Goal: Task Accomplishment & Management: Manage account settings

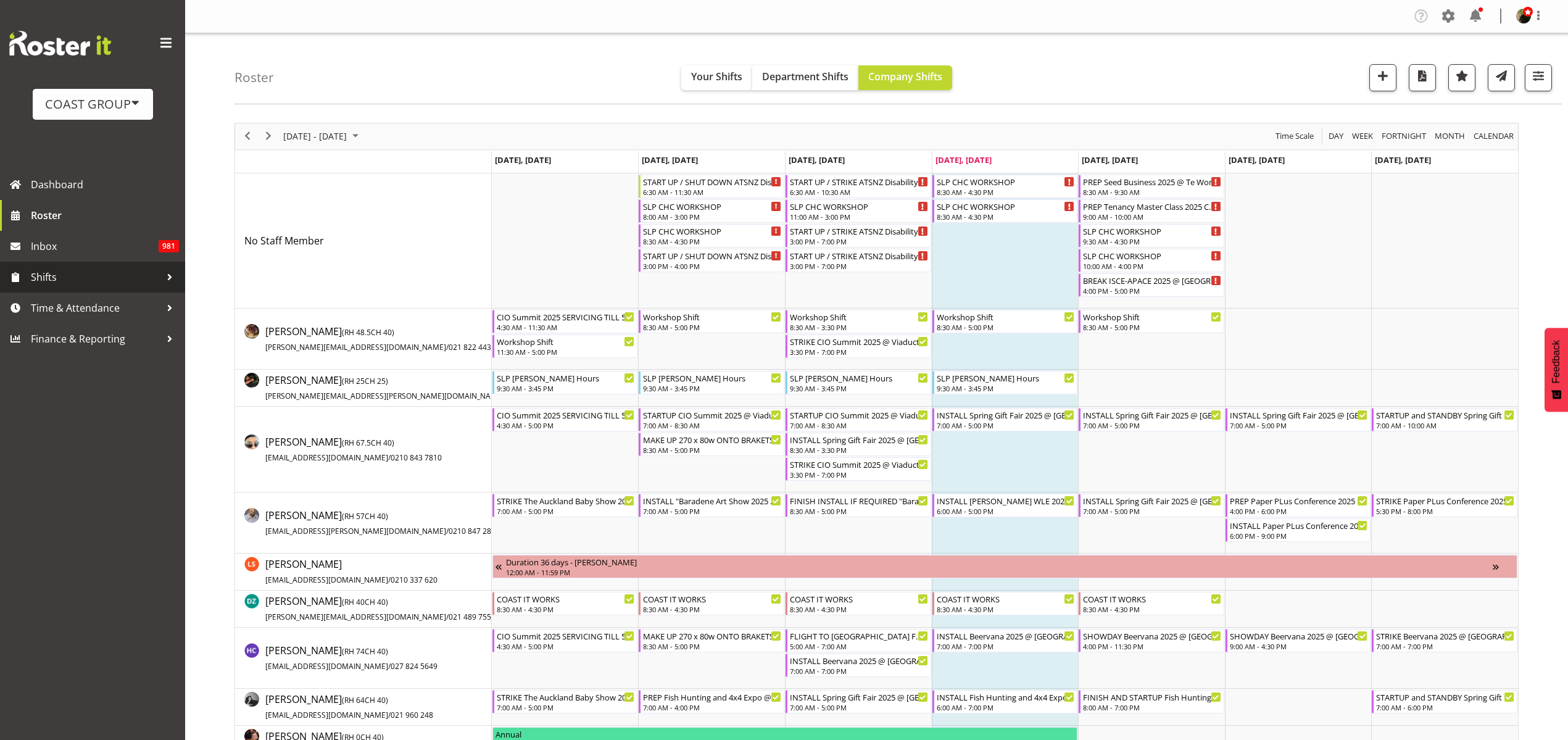
click at [80, 272] on span "Shifts" at bounding box center [96, 277] width 130 height 19
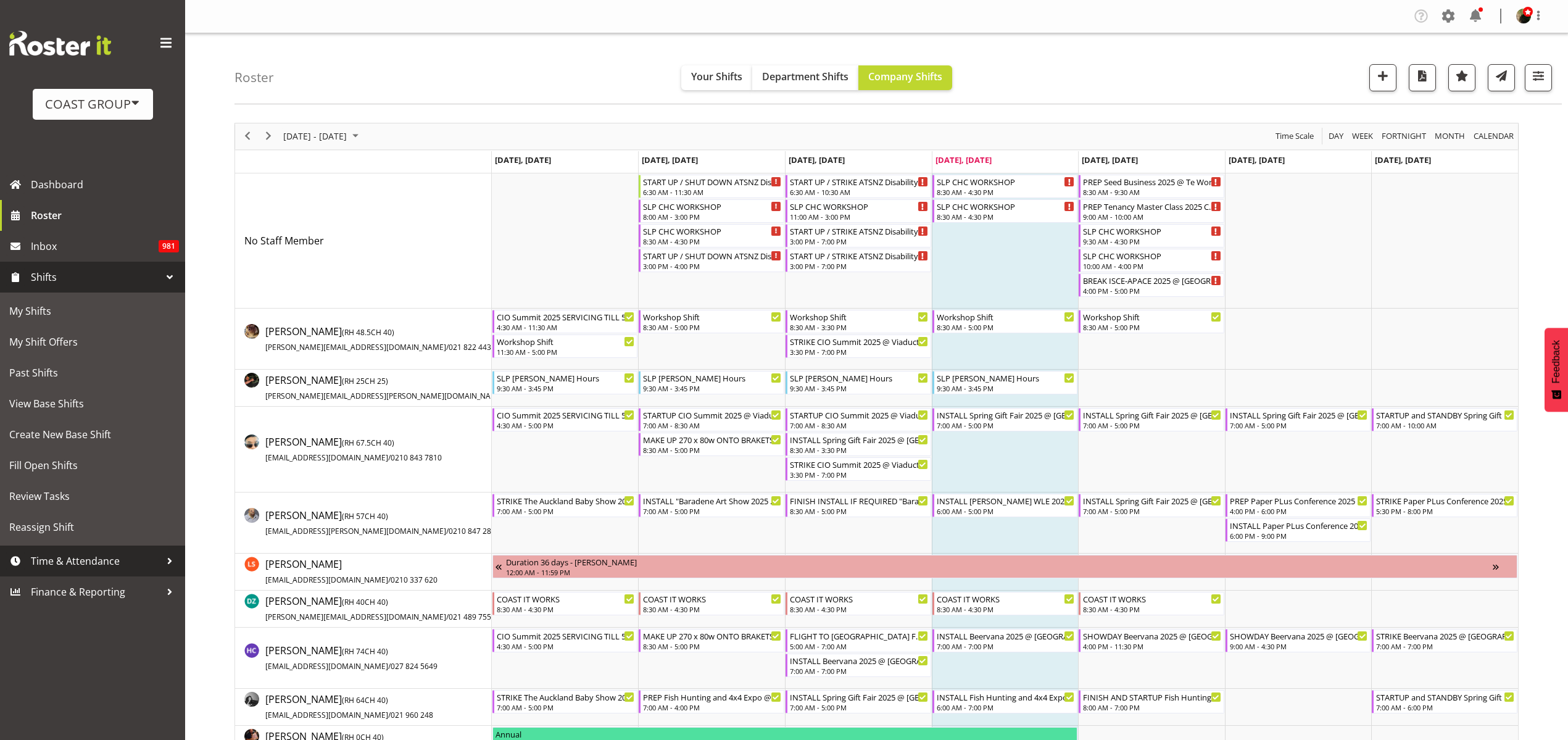
click at [71, 568] on span "Time & Attendance" at bounding box center [96, 561] width 130 height 19
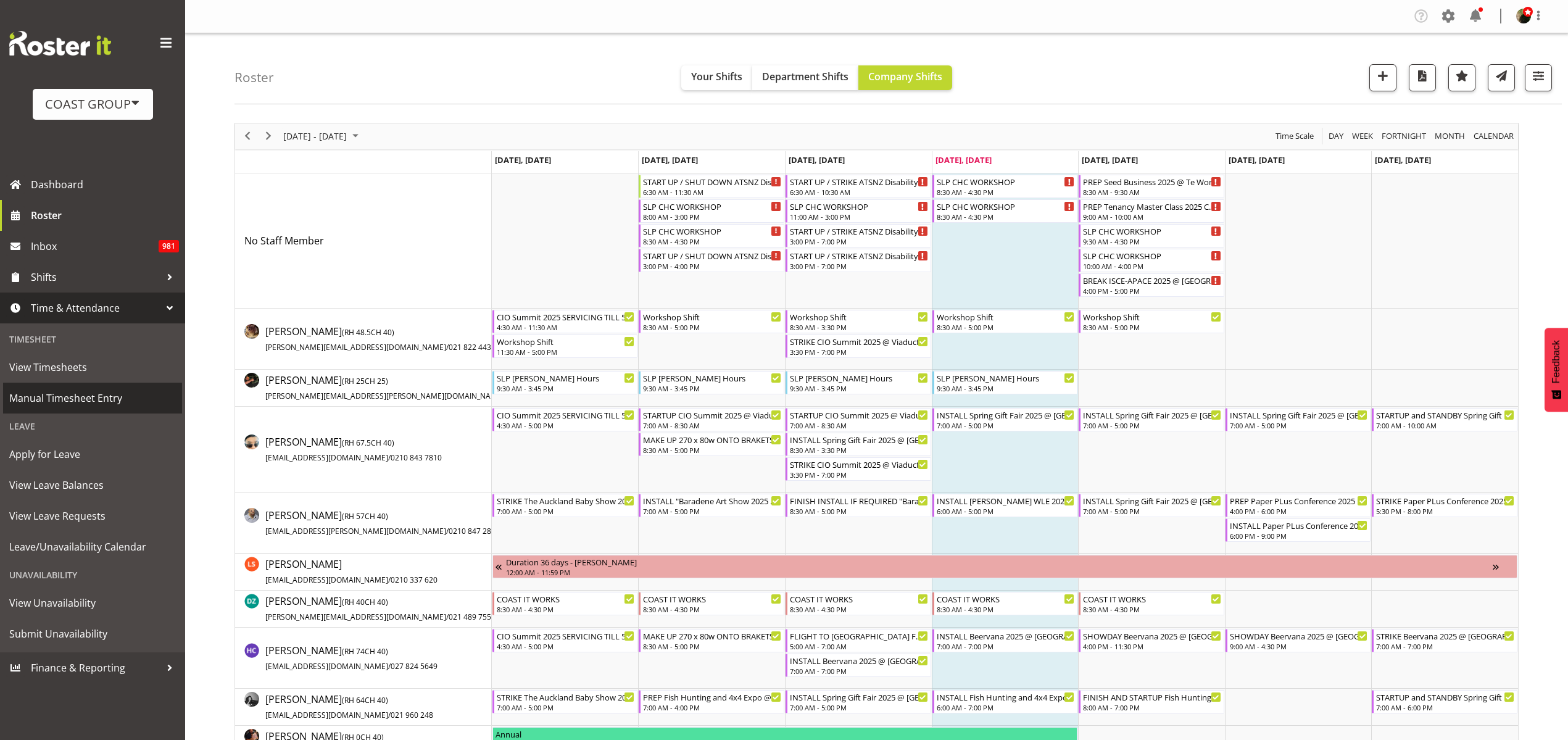
click at [71, 398] on span "Manual Timesheet Entry" at bounding box center [92, 398] width 166 height 19
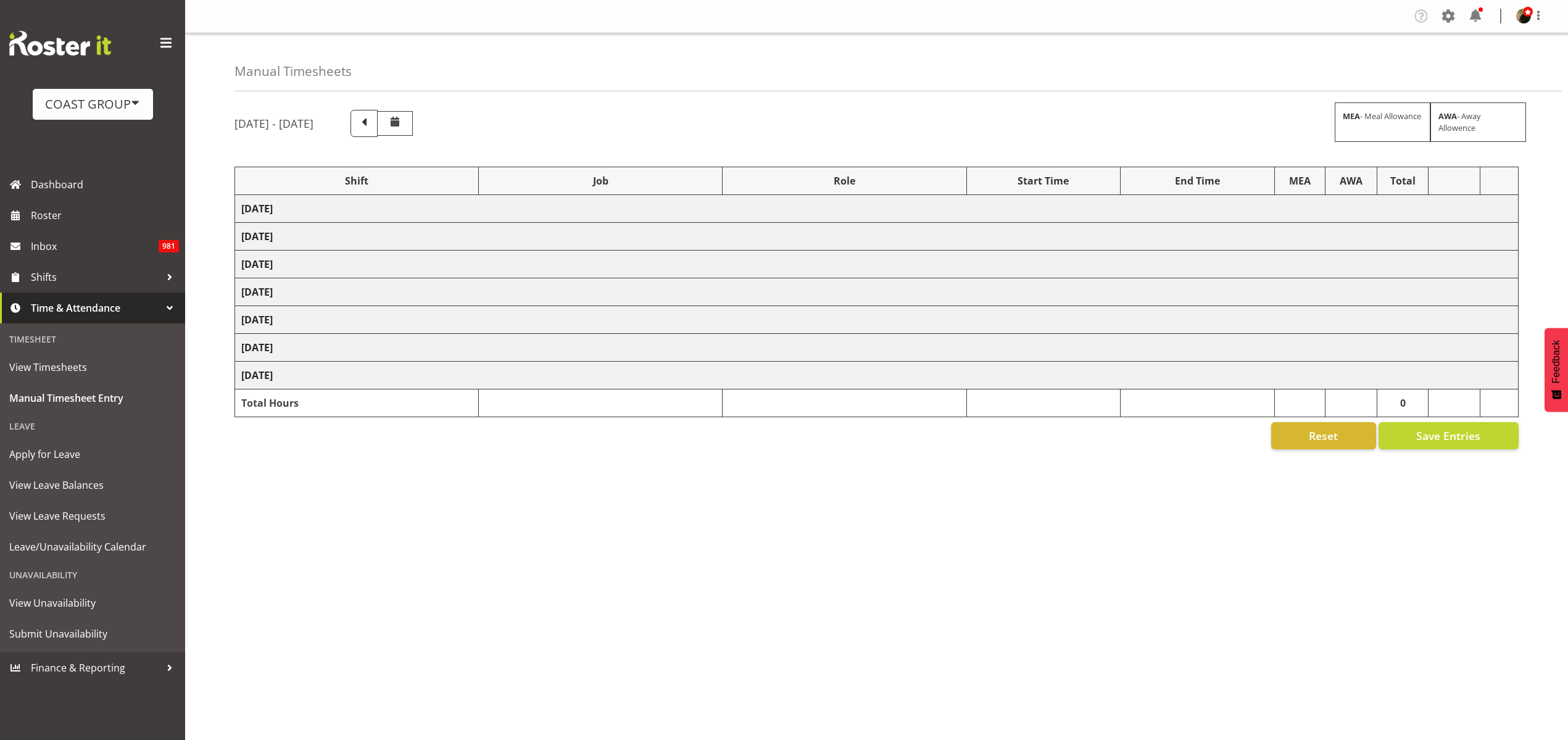
select select "6475"
select select "496"
select select "6475"
select select "496"
select select "6475"
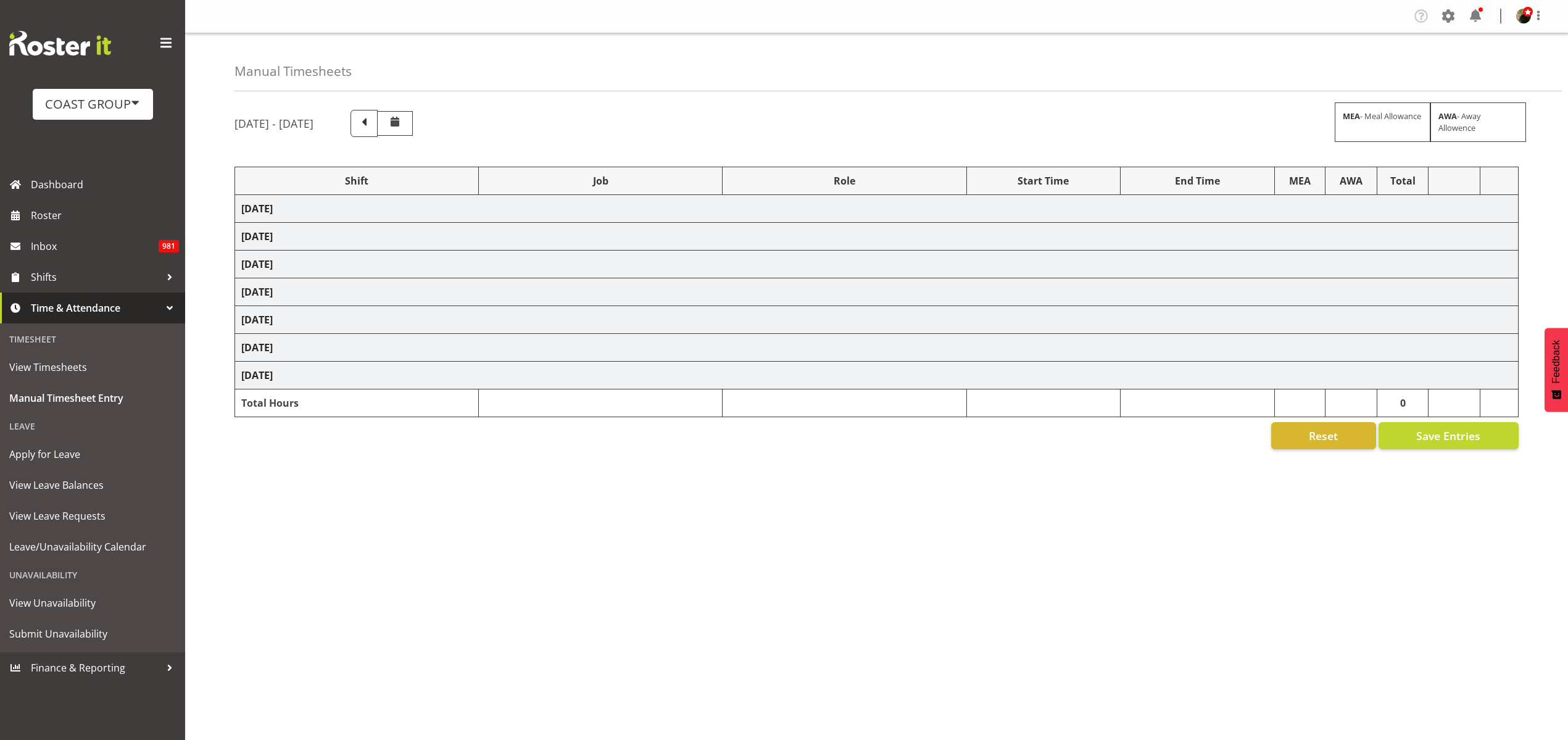
select select "496"
select select "6475"
select select "496"
select select "6475"
select select "496"
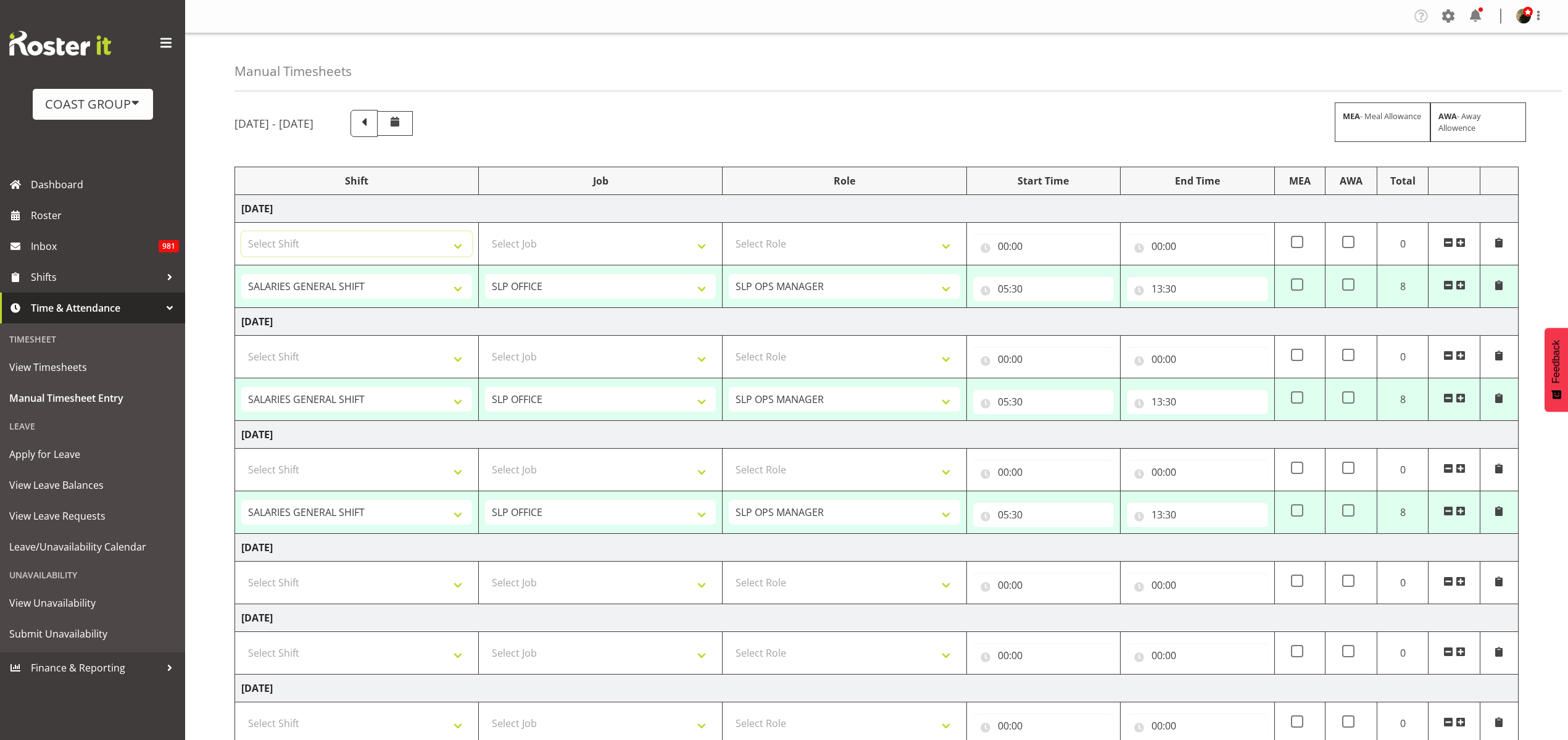
click at [458, 238] on select "Select Shift "Baradene Art Show 2025 @ Baradene School on site @ TBC # Fieldays…" at bounding box center [357, 243] width 231 height 24
click at [786, 46] on div "Manual Timesheets" at bounding box center [898, 62] width 1327 height 58
click at [93, 218] on span "Roster" at bounding box center [105, 215] width 148 height 19
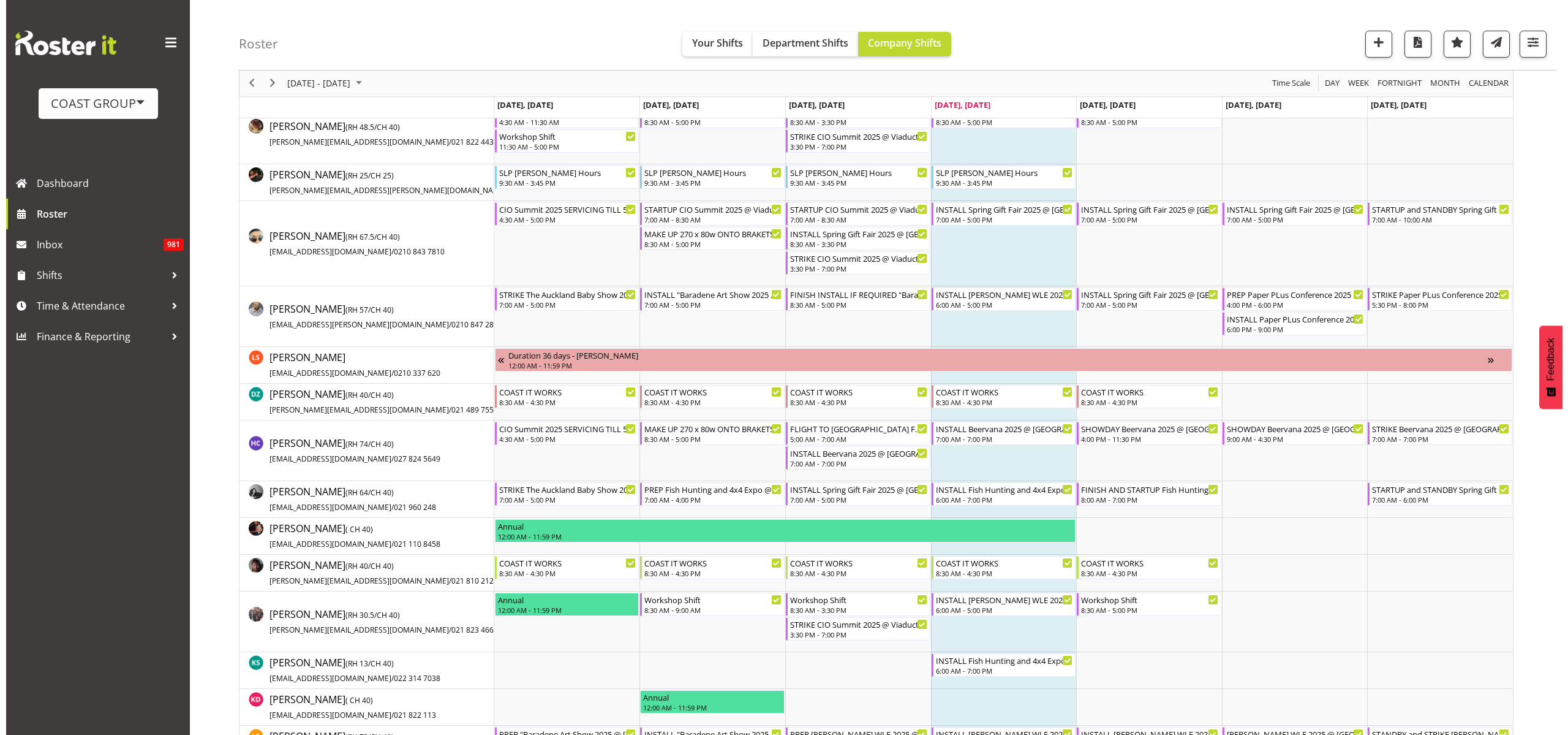
scroll to position [230, 0]
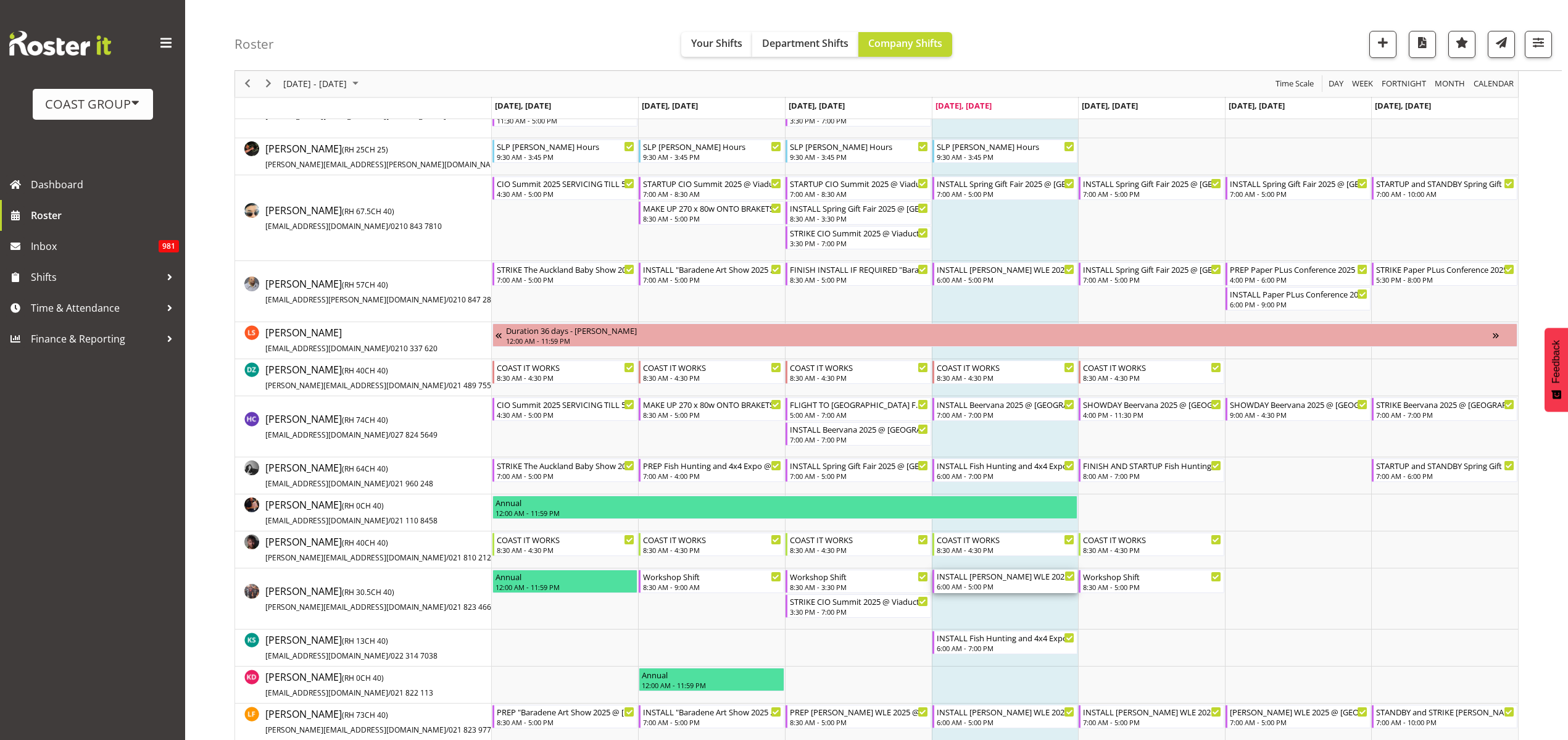
click at [1009, 582] on div "6:00 AM - 5:00 PM" at bounding box center [1006, 586] width 139 height 10
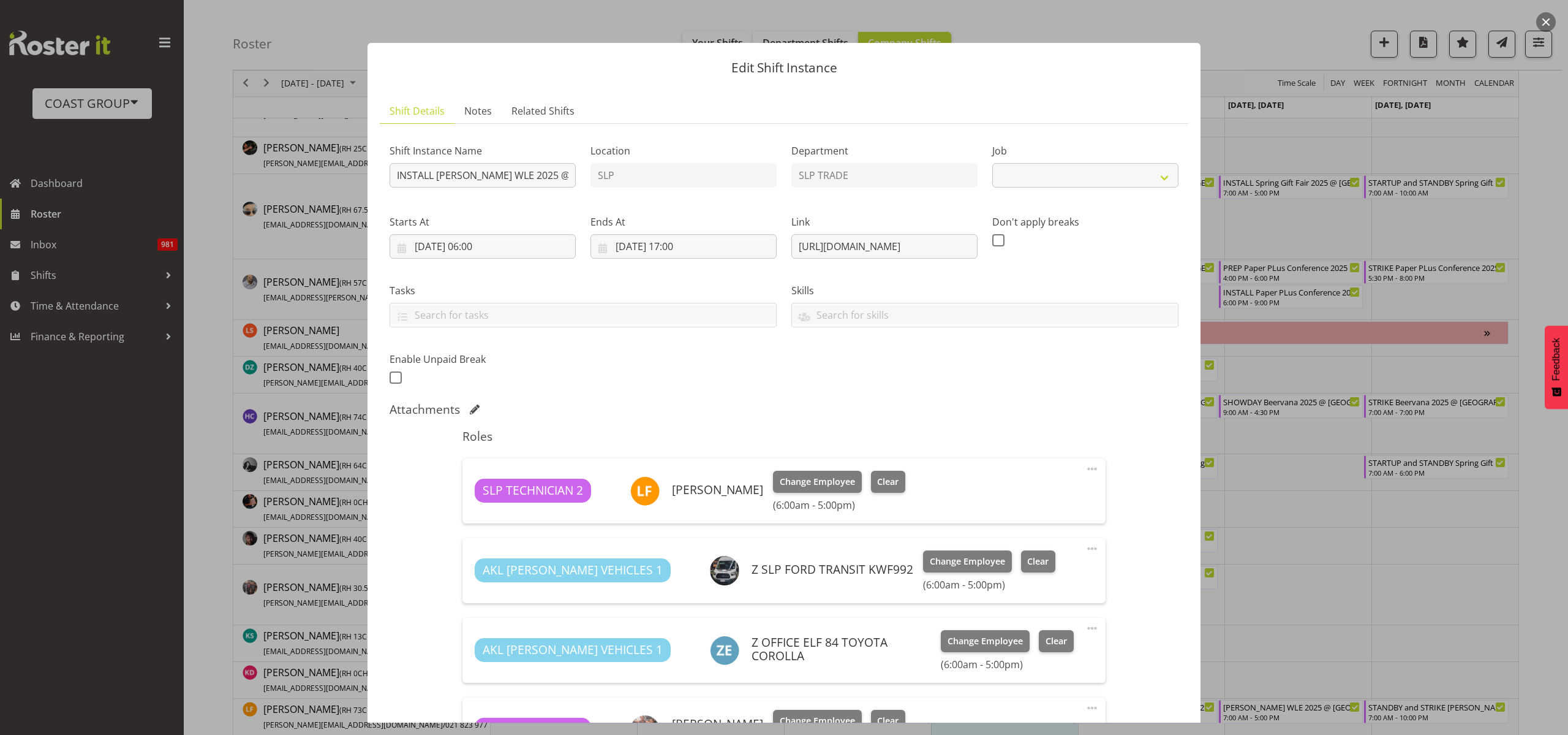
select select "9225"
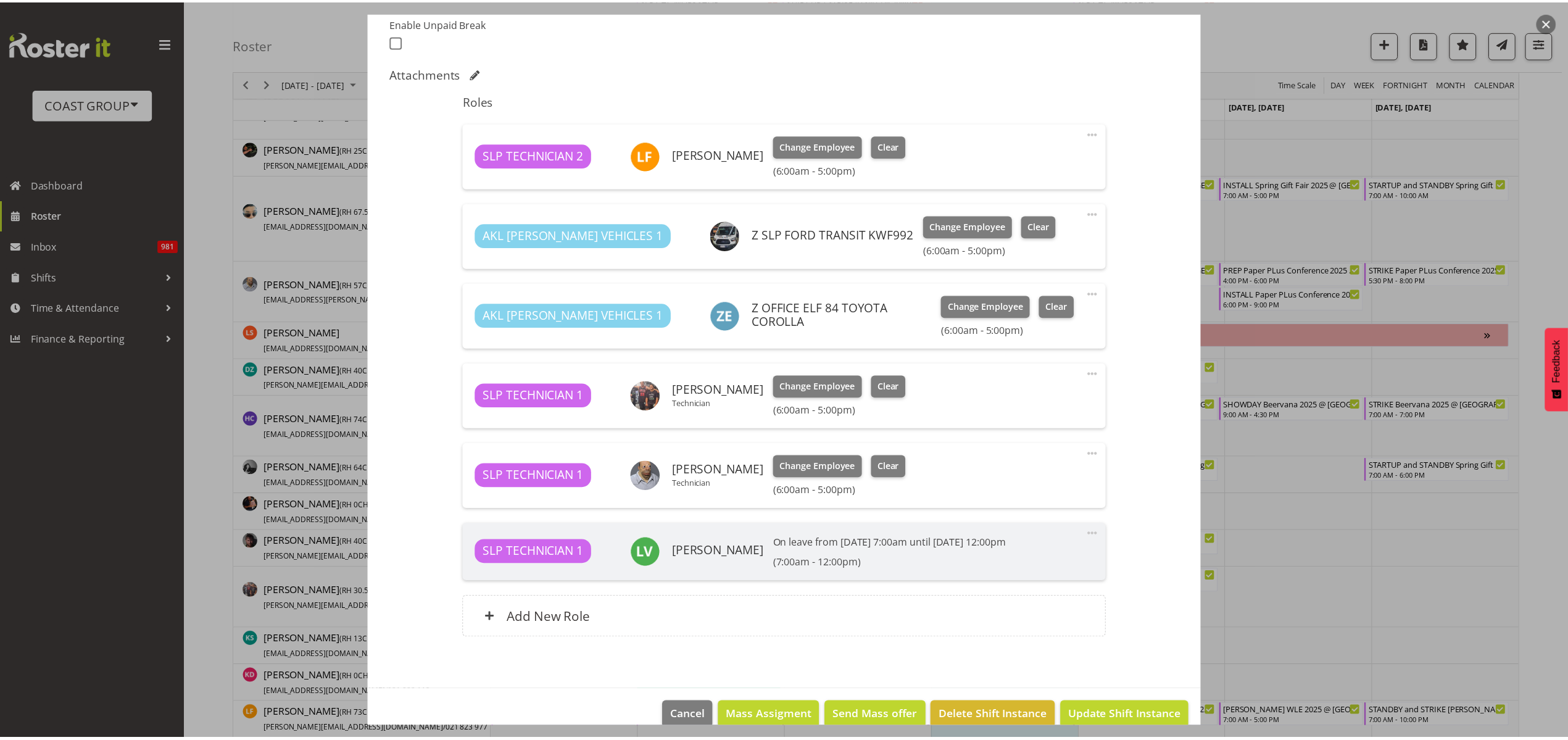
scroll to position [360, 0]
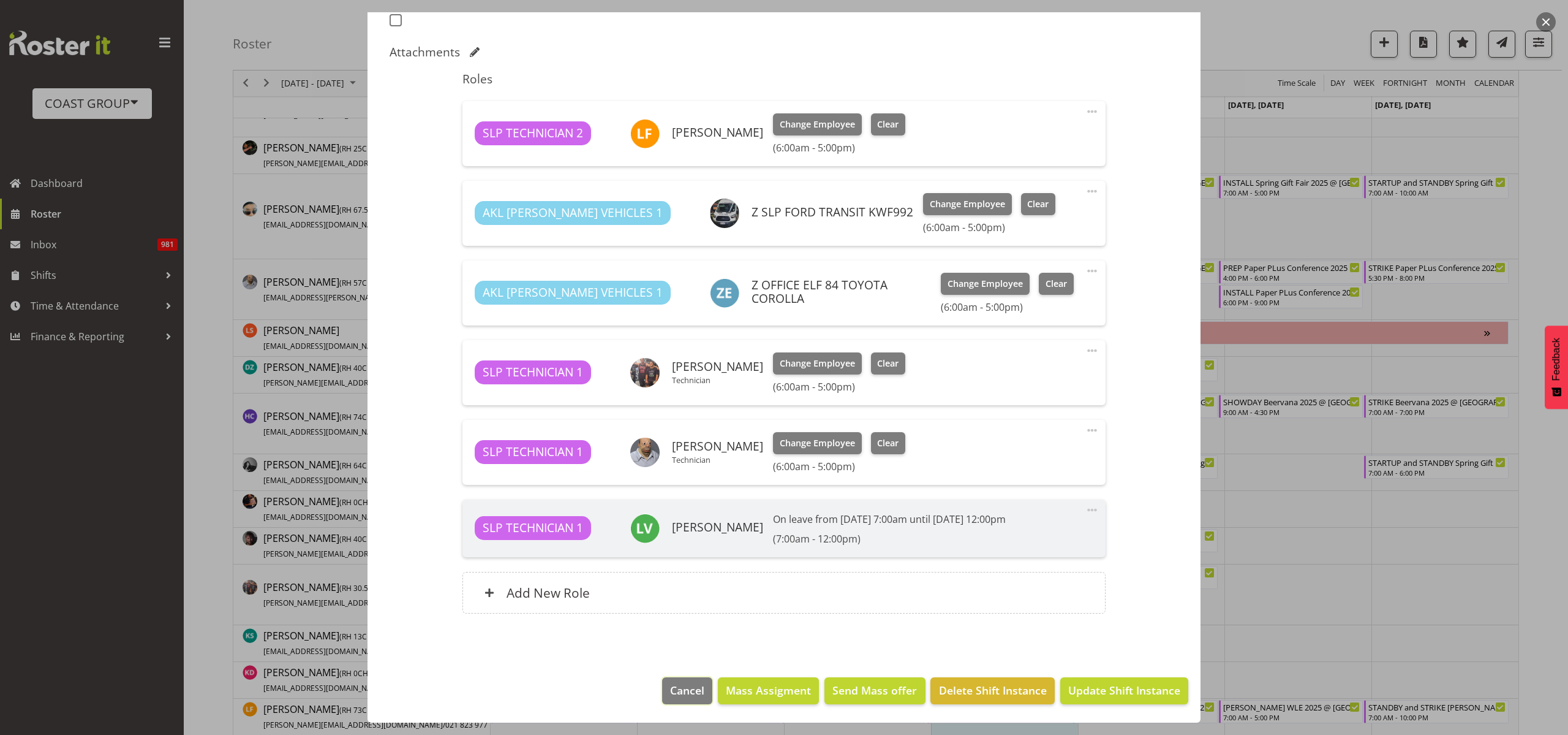
click at [677, 688] on span "Cancel" at bounding box center [687, 690] width 34 height 16
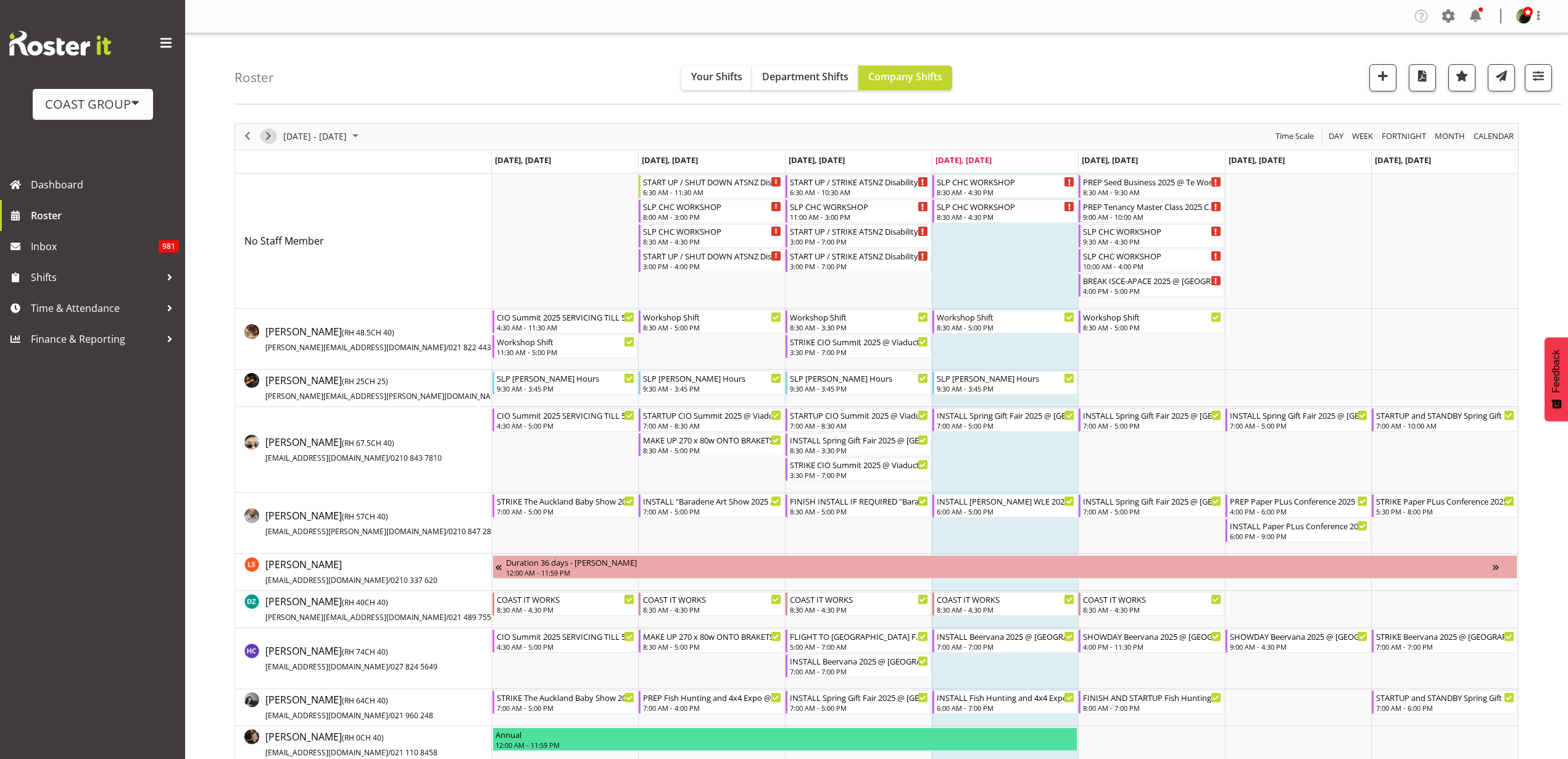
click at [266, 136] on span "Next" at bounding box center [268, 136] width 15 height 15
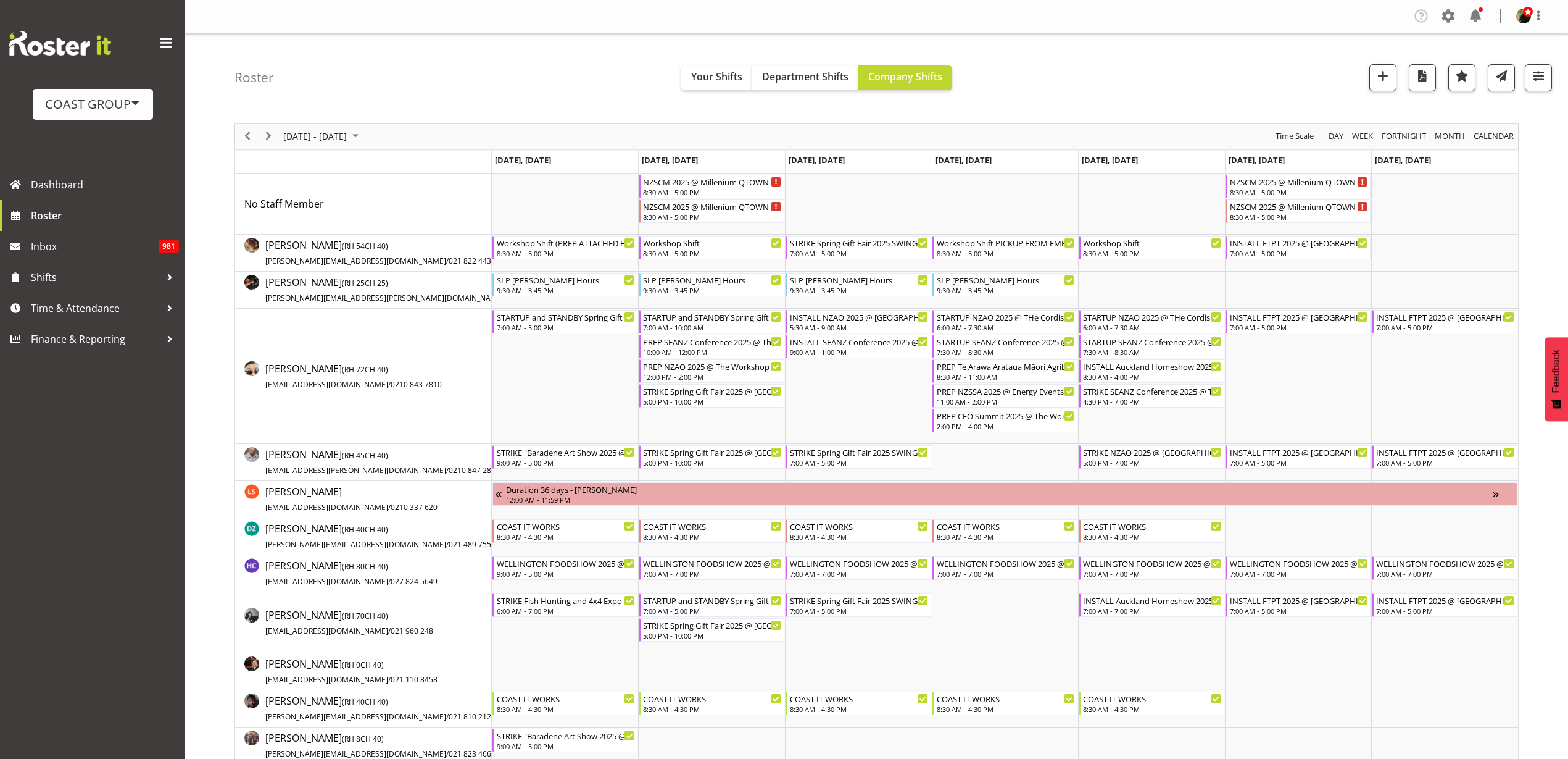
click at [988, 192] on td "Timeline Week of August 28, 2025" at bounding box center [1005, 204] width 147 height 61
click at [1393, 76] on button "button" at bounding box center [1383, 78] width 27 height 27
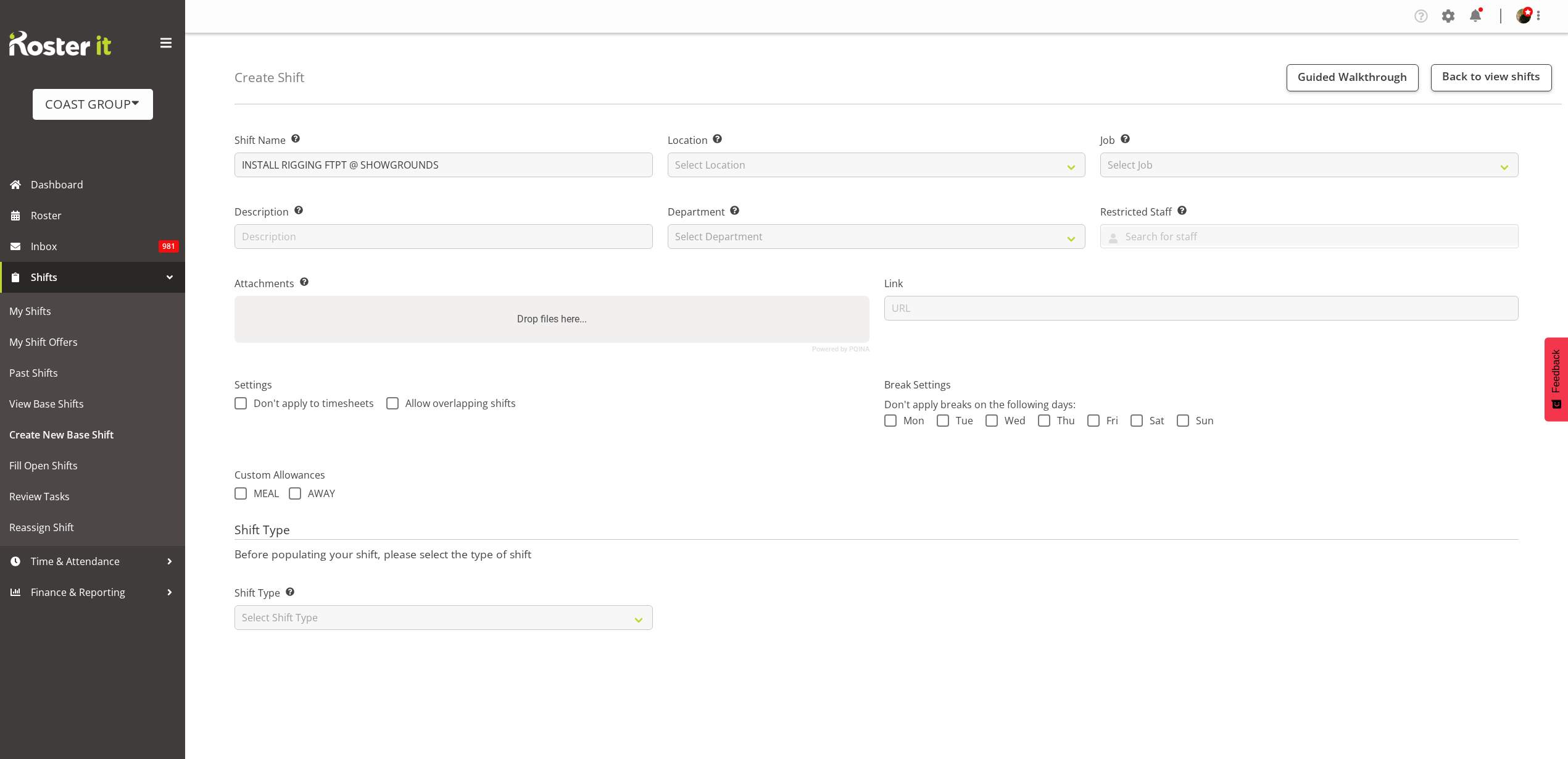
type input "INSTALL RIGGING FTPT @ SHOWGROUNDS"
select select "31"
click at [1136, 168] on select "Select Job Create new job 1 Carlton Events 1 [PERSON_NAME][GEOGRAPHIC_DATA] 1 […" at bounding box center [1309, 165] width 418 height 24
select select "9154"
click at [1100, 152] on select "Select Job Create new job 1 Carlton Events 1 [PERSON_NAME][GEOGRAPHIC_DATA] 1 […" at bounding box center [1309, 165] width 418 height 24
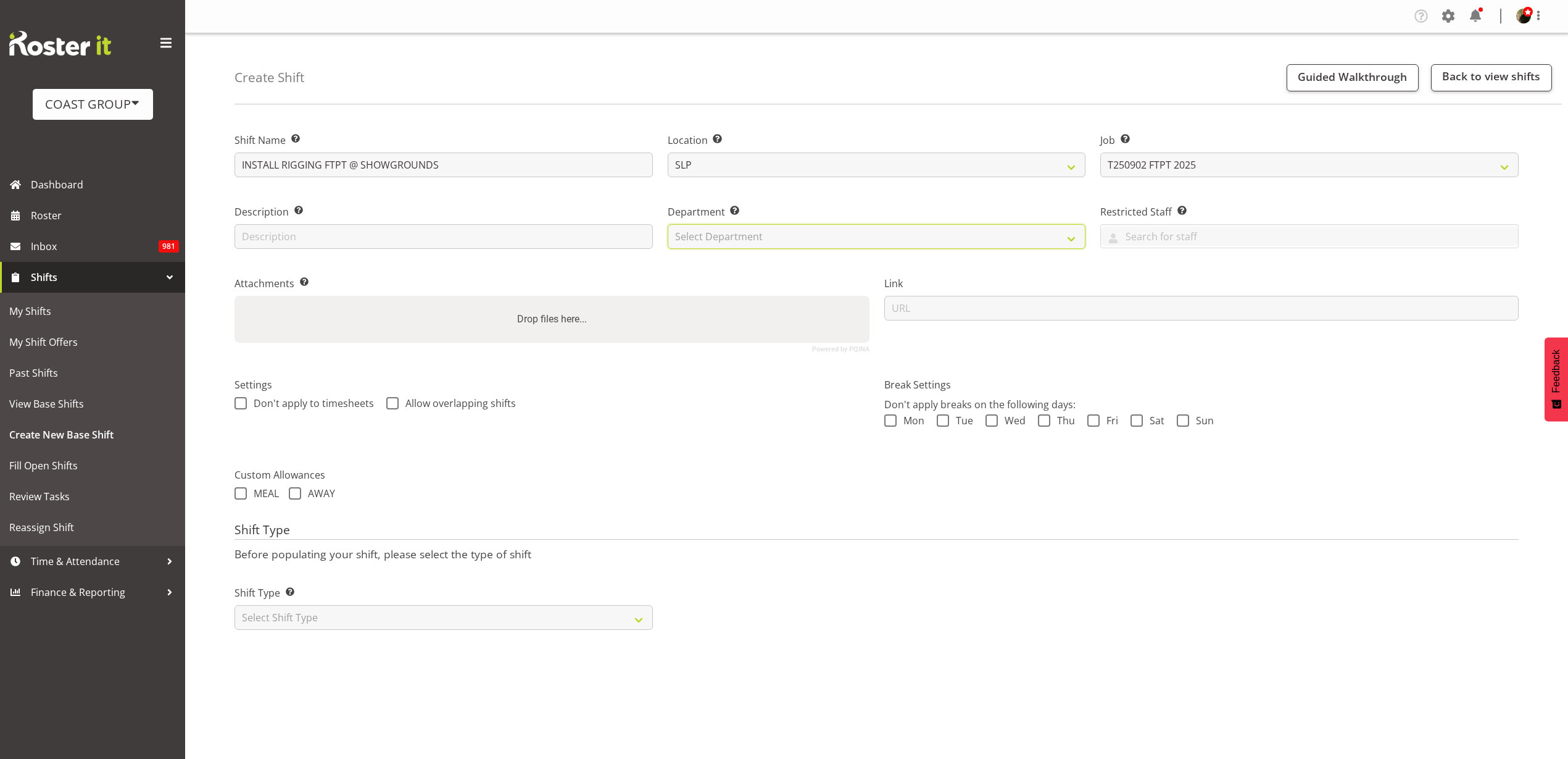
click at [793, 237] on select "Select Department CARLTON EVENTS [PERSON_NAME][GEOGRAPHIC_DATA] [GEOGRAPHIC_DAT…" at bounding box center [876, 237] width 418 height 24
select select "23"
click at [667, 224] on select "Select Department CARLTON EVENTS [PERSON_NAME][GEOGRAPHIC_DATA] [GEOGRAPHIC_DAT…" at bounding box center [876, 237] width 418 height 24
click at [318, 616] on select "Select Shift Type One Off Shift Recurring Shift Rotating Shift" at bounding box center [443, 617] width 418 height 24
select select "one_off"
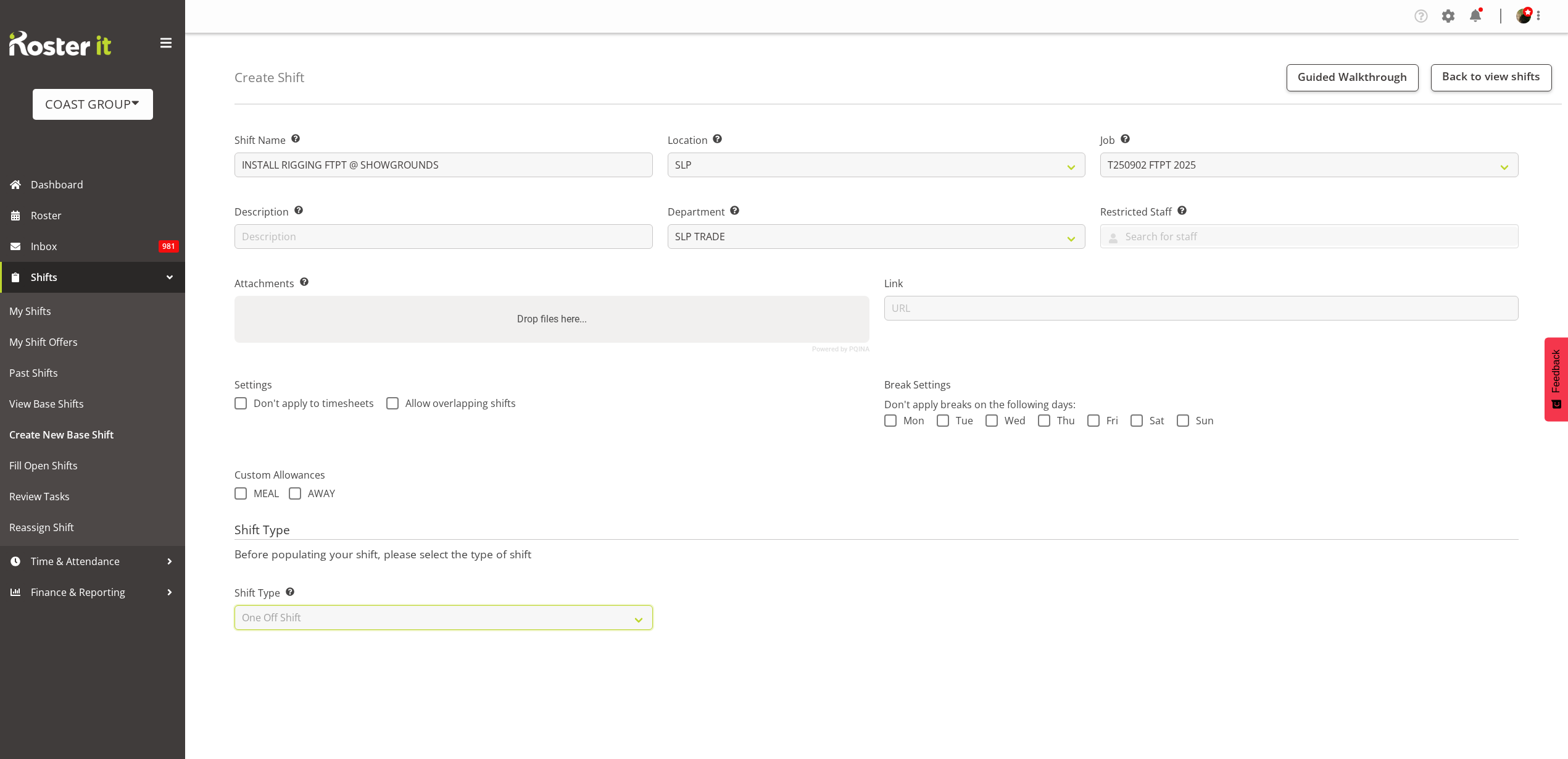
click at [234, 605] on select "Select Shift Type One Off Shift Recurring Shift Rotating Shift" at bounding box center [443, 617] width 418 height 24
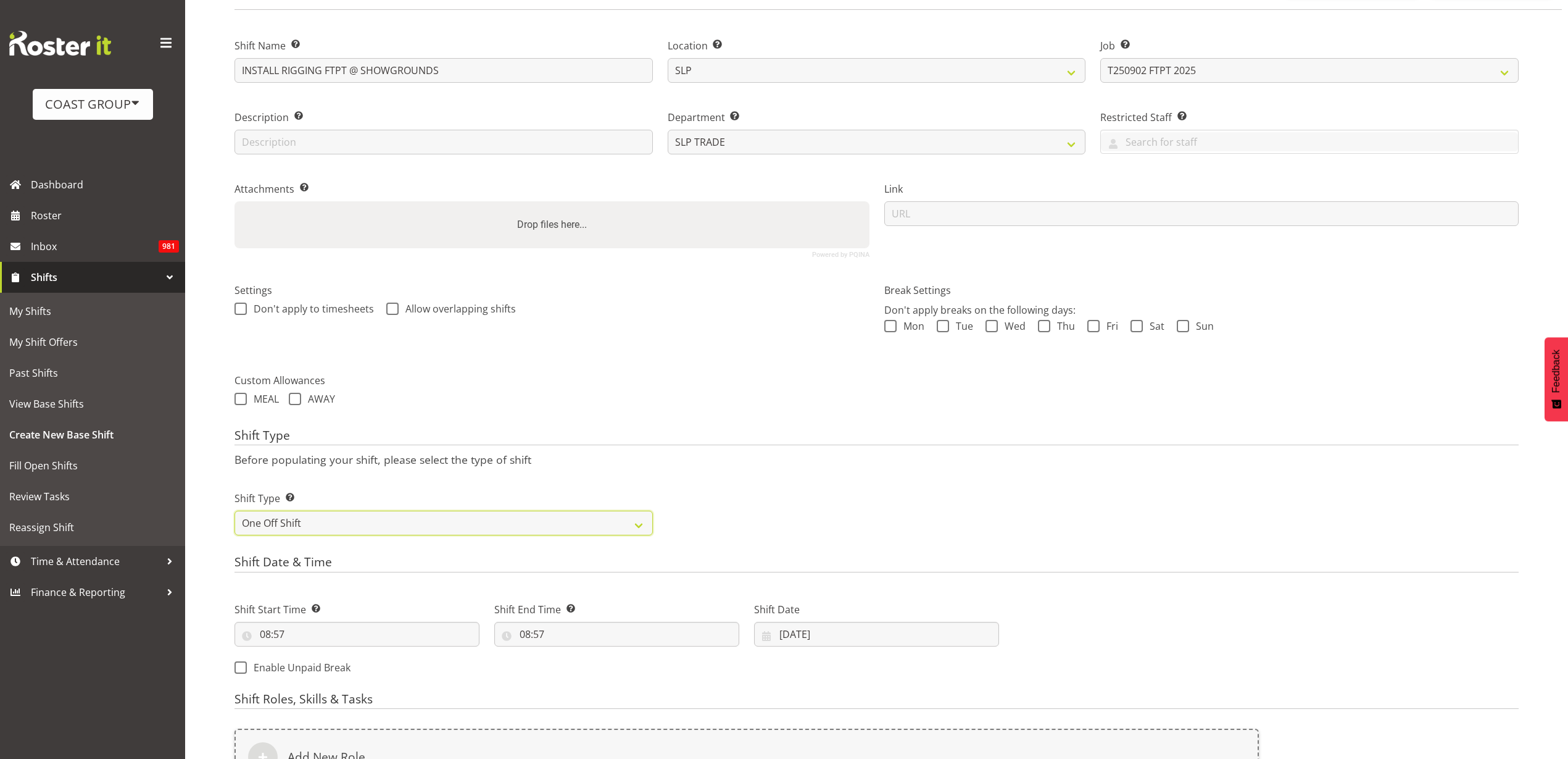
scroll to position [308, 0]
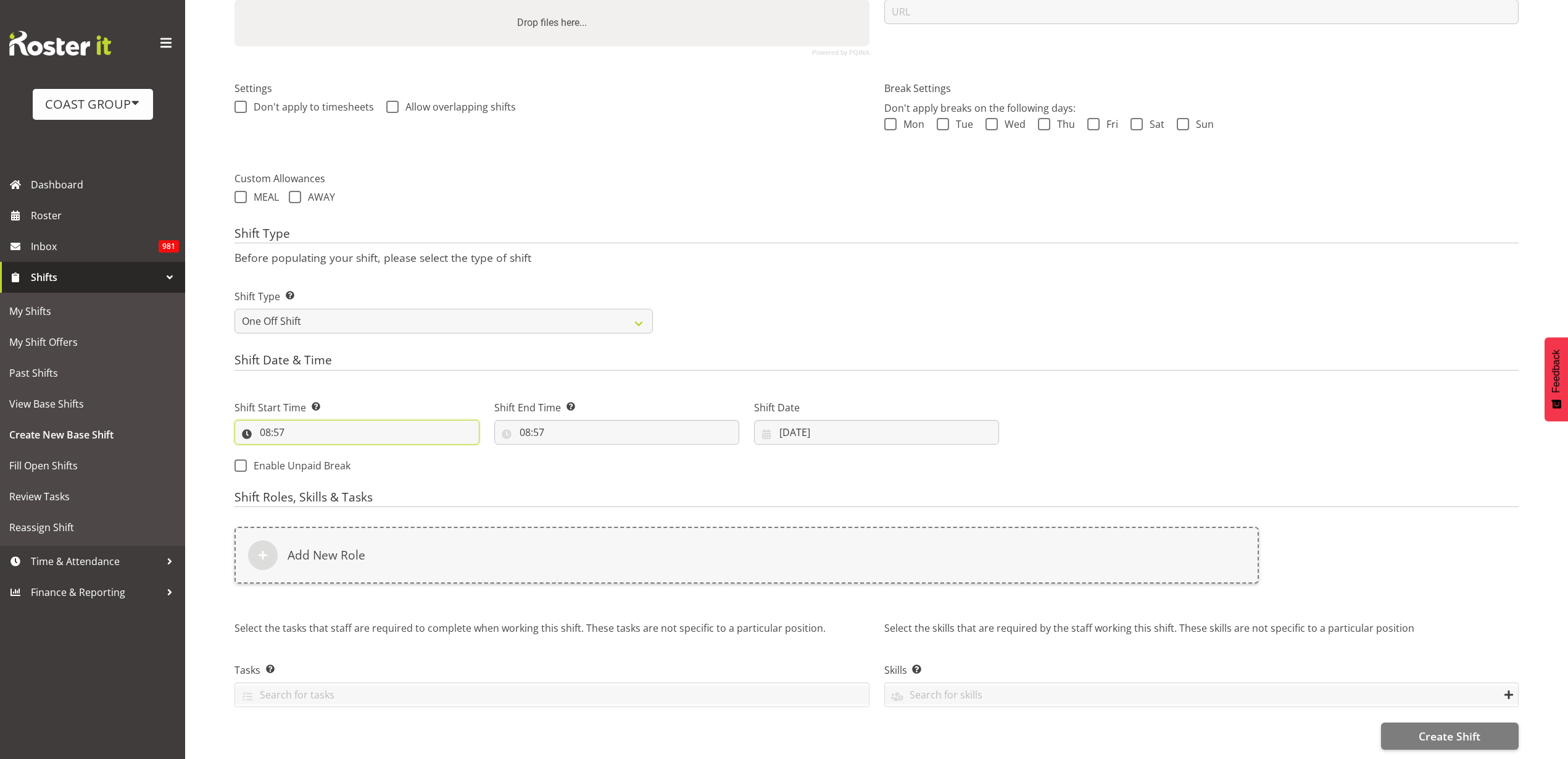
click at [305, 420] on input "08:57" at bounding box center [357, 432] width 245 height 24
select select "9"
type input "09:57"
select select "7"
type input "07:57"
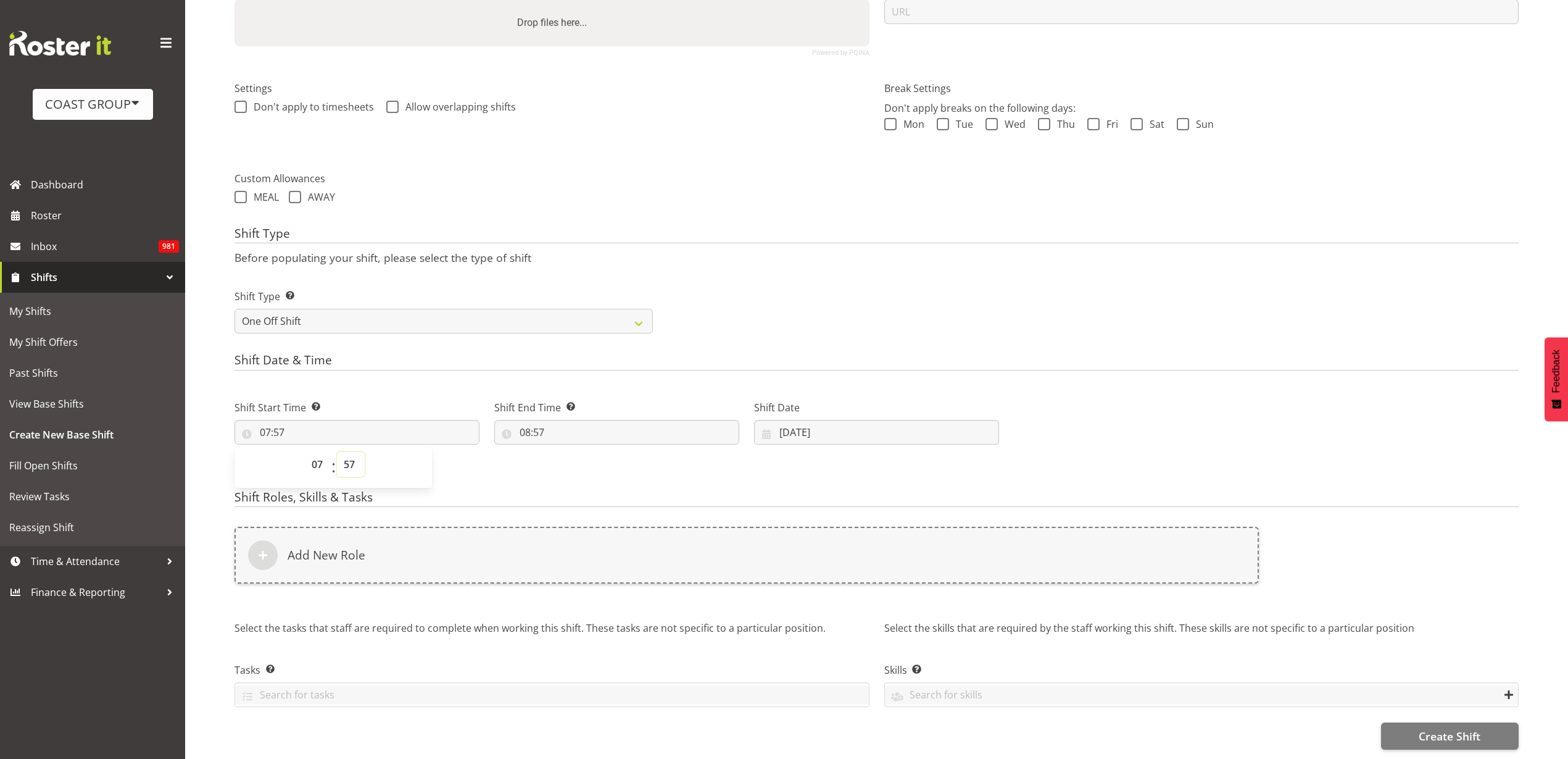
select select "0"
type input "07:00"
click at [554, 420] on input "08:57" at bounding box center [616, 432] width 245 height 24
click at [579, 452] on select "00 01 02 03 04 05 06 07 08 09 10 11 12 13 14 15 16 17 18 19 20 21 22 23" at bounding box center [578, 464] width 28 height 24
select select "17"
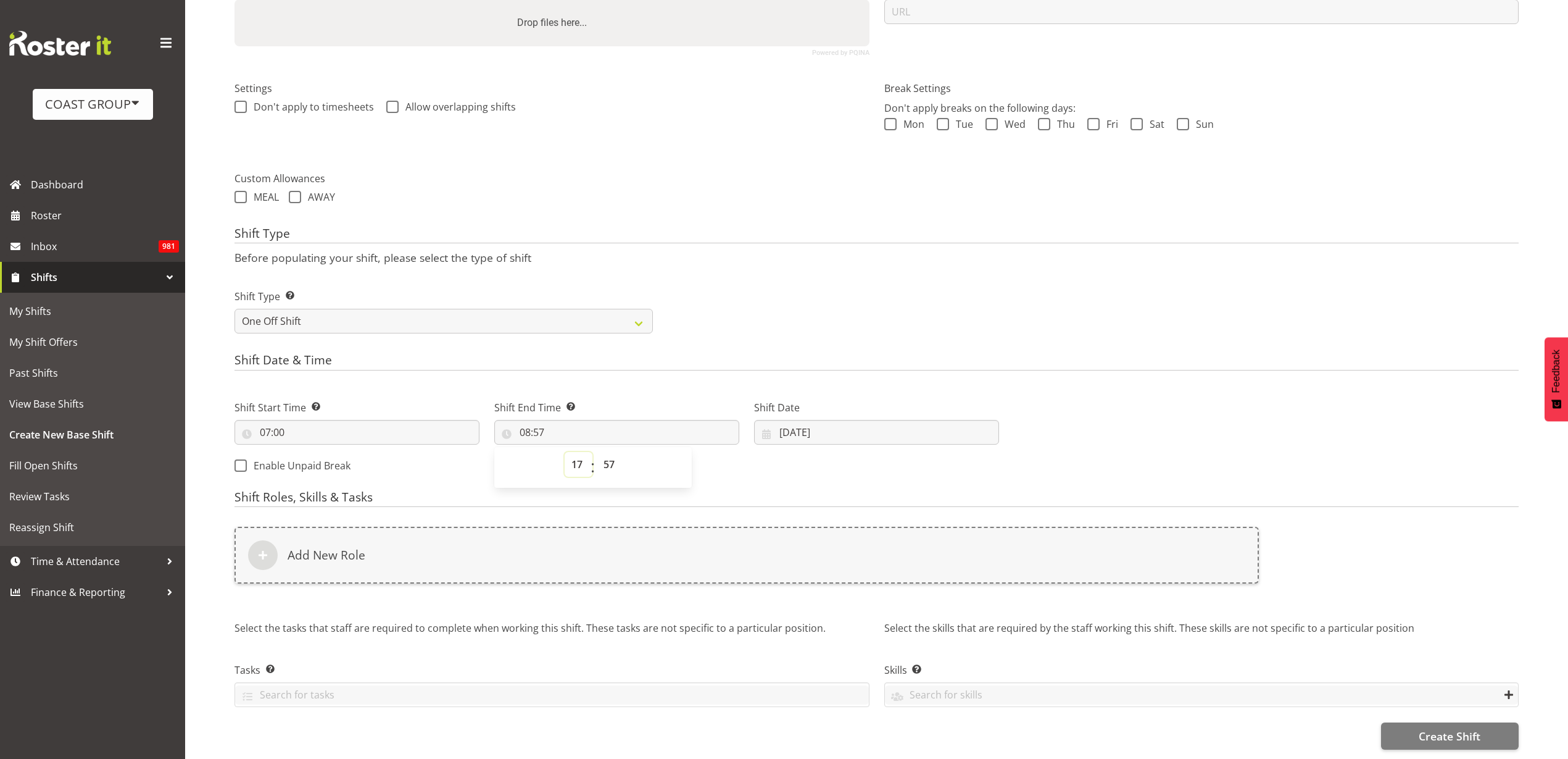
click at [565, 452] on select "00 01 02 03 04 05 06 07 08 09 10 11 12 13 14 15 16 17 18 19 20 21 22 23" at bounding box center [578, 464] width 28 height 24
type input "17:57"
select select "0"
type input "17:00"
click at [840, 420] on input "[DATE]" at bounding box center [876, 432] width 245 height 24
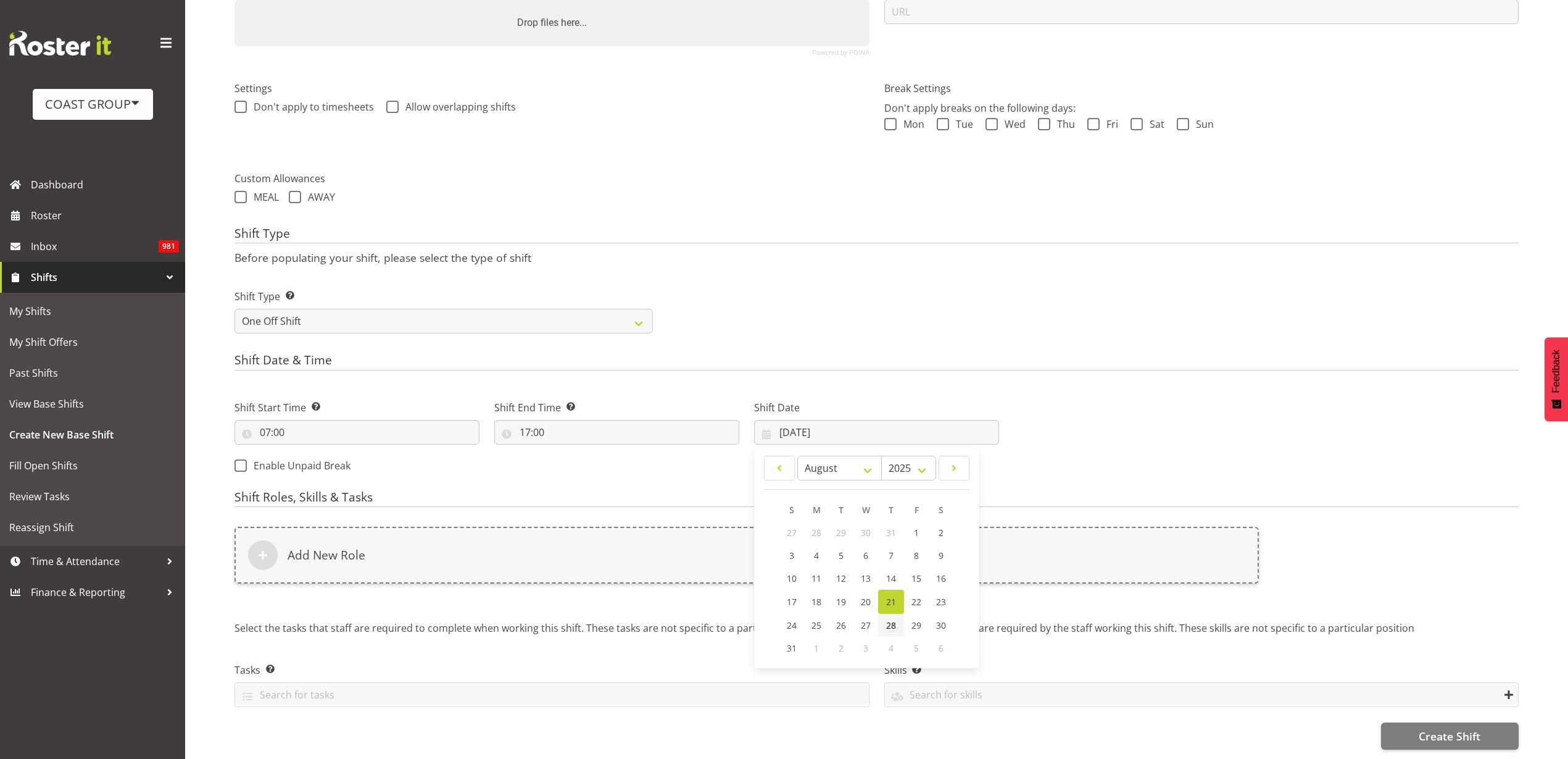
click at [888, 619] on span "28" at bounding box center [890, 625] width 10 height 12
type input "[DATE]"
click at [291, 548] on h6 "Add New Role" at bounding box center [326, 555] width 78 height 15
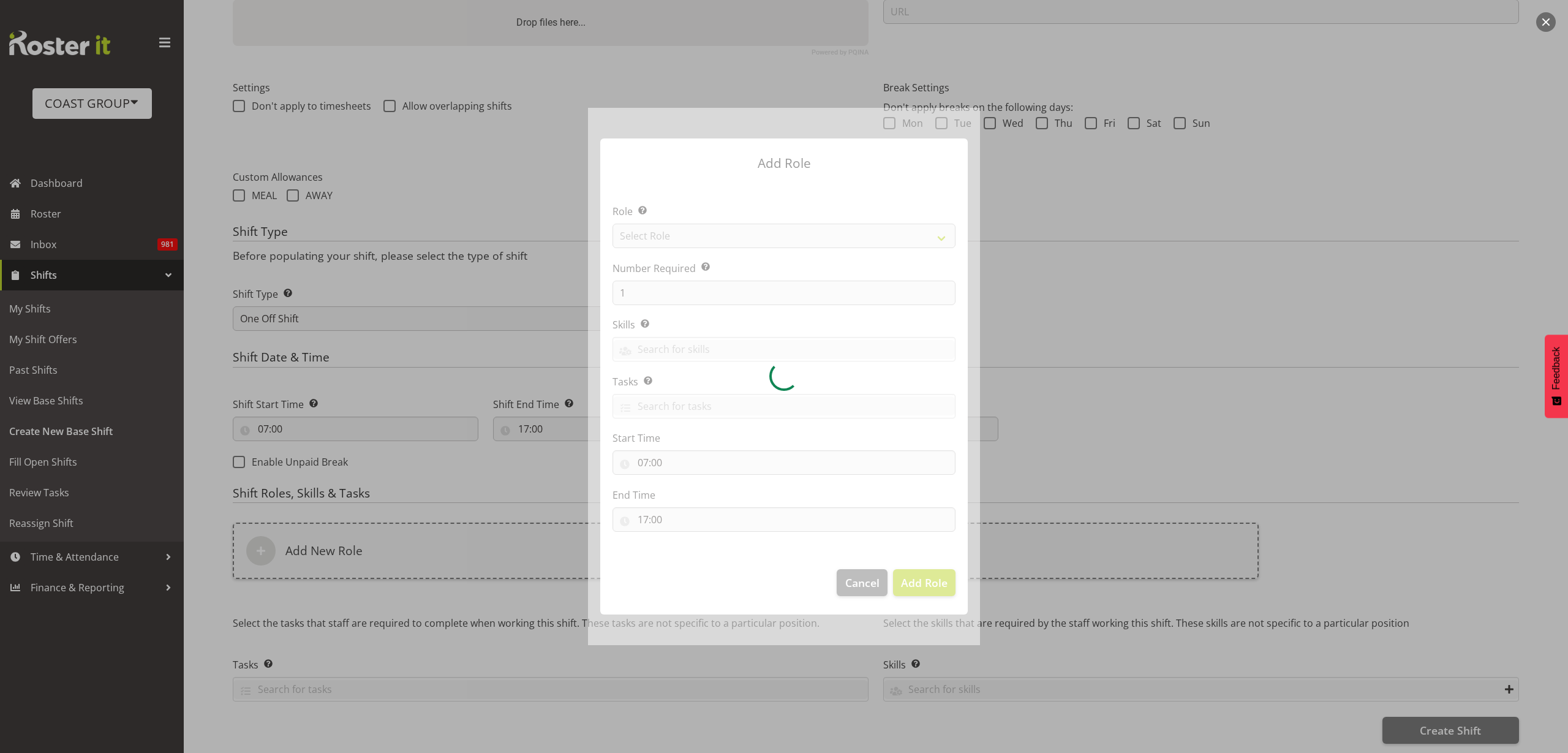
click at [707, 239] on div at bounding box center [784, 376] width 392 height 537
click at [715, 230] on div at bounding box center [784, 376] width 392 height 537
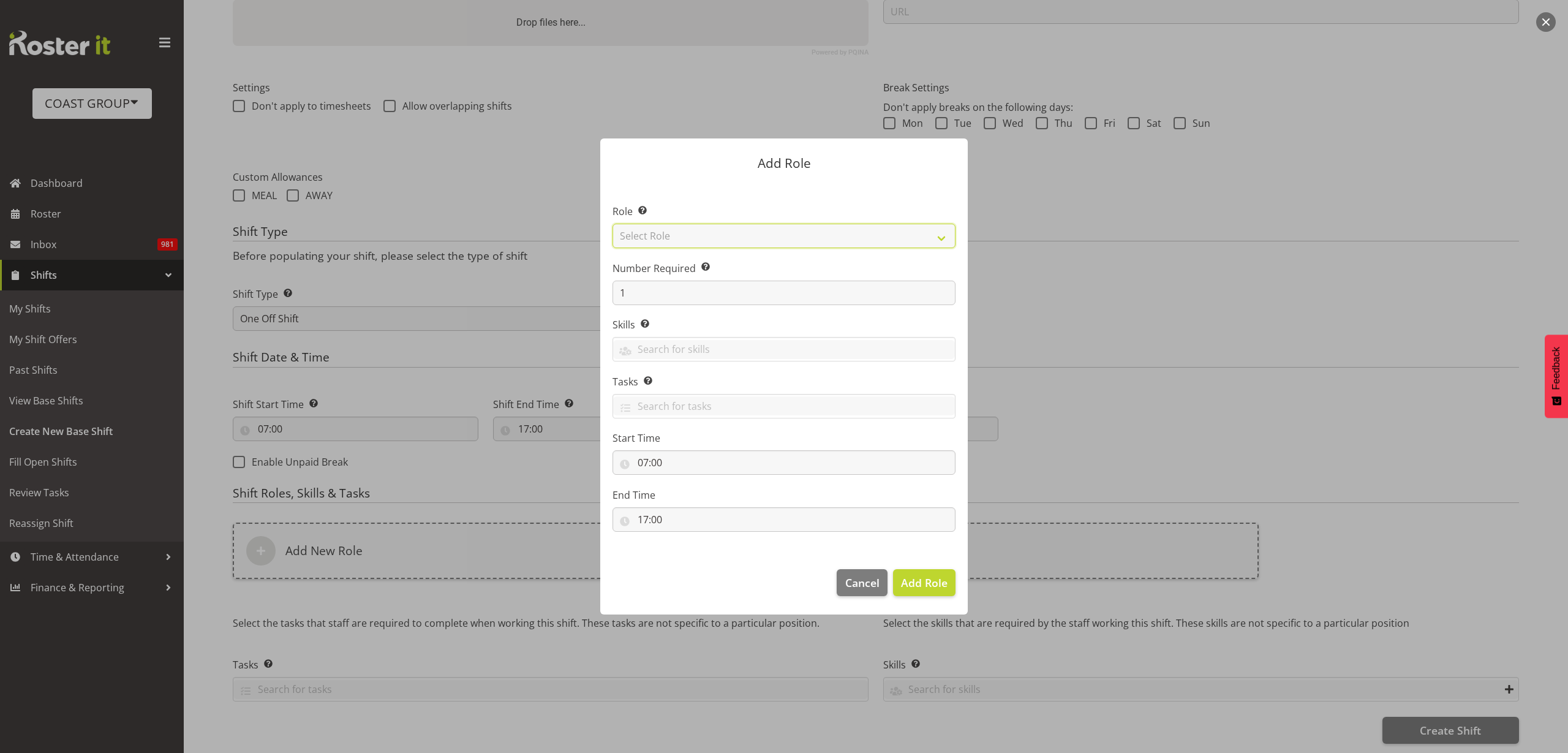
click at [705, 231] on select "Select Role ACCOUNT MANAGER ACCOUNT MANAGER DW ACCOUNTS [PERSON_NAME] VEHICLES …" at bounding box center [784, 236] width 343 height 24
select select "123"
click at [613, 224] on select "Select Role ACCOUNT MANAGER ACCOUNT MANAGER DW ACCOUNTS [PERSON_NAME] VEHICLES …" at bounding box center [784, 236] width 343 height 24
drag, startPoint x: 639, startPoint y: 294, endPoint x: 549, endPoint y: 288, distance: 90.2
click at [549, 288] on form "Add Role Role Select the role you wish to add to the shift. ACCOUNT MANAGER ACC…" at bounding box center [784, 376] width 588 height 537
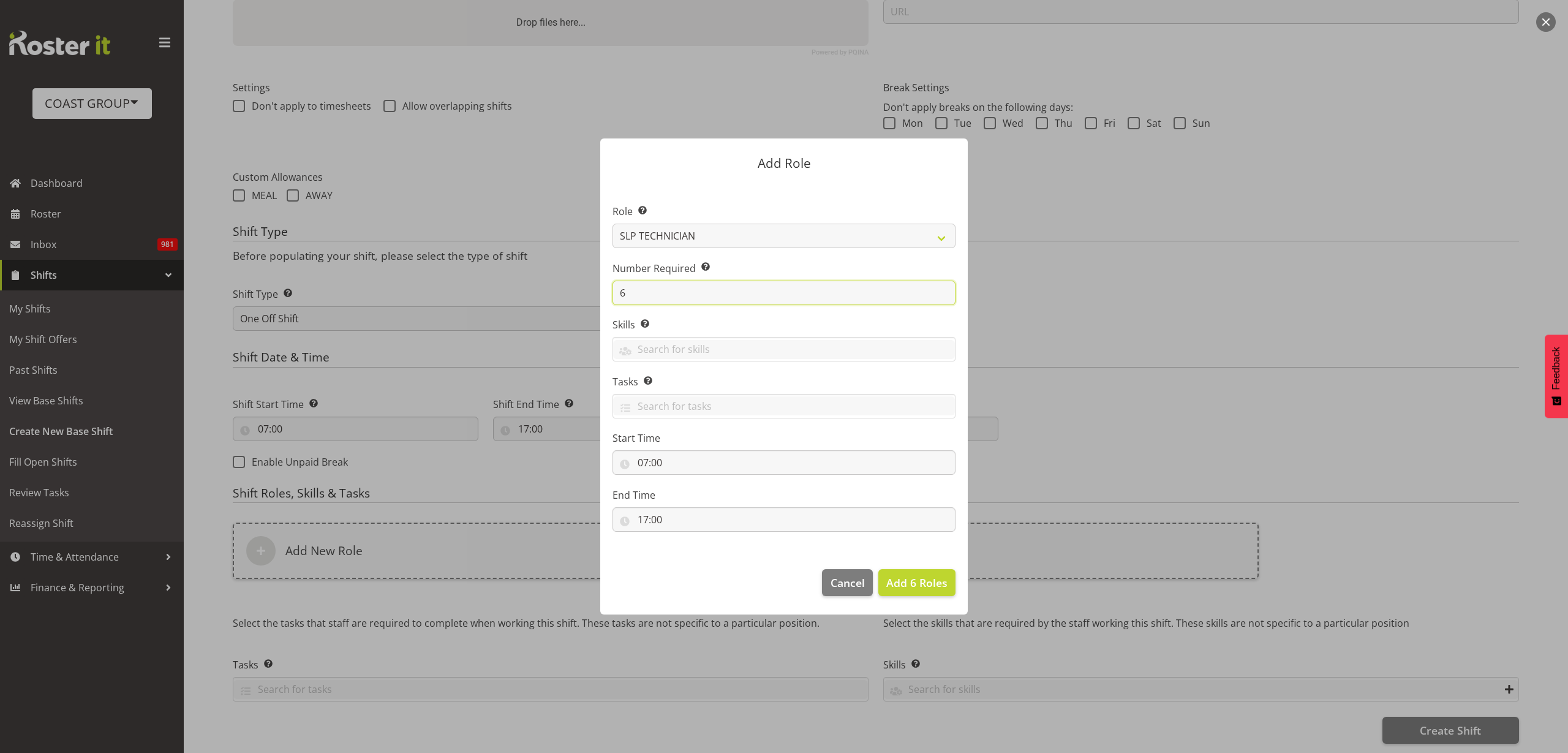
type input "6"
click at [921, 588] on span "Add 6 Roles" at bounding box center [917, 582] width 61 height 15
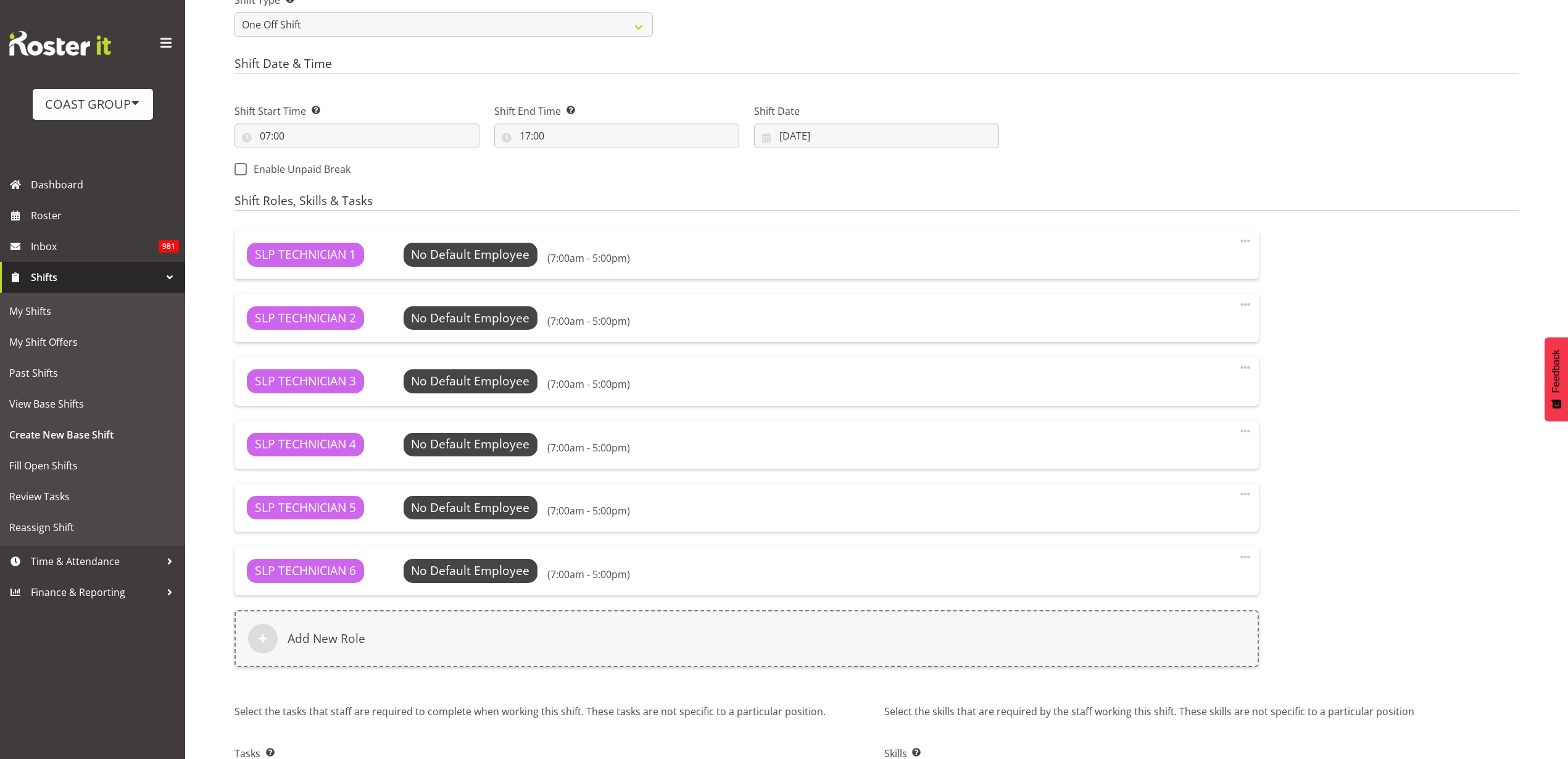
scroll to position [687, 0]
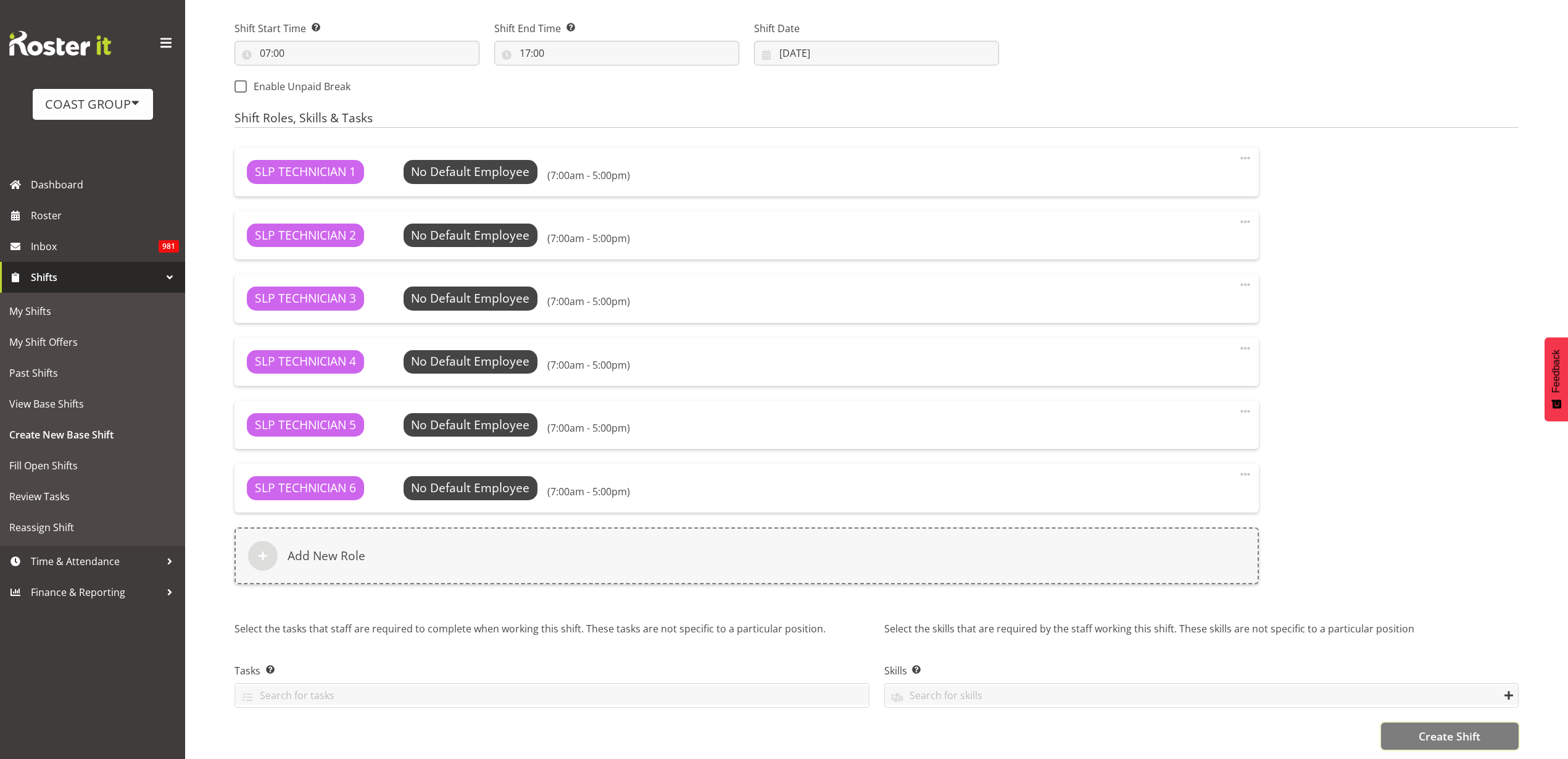
click at [1484, 726] on button "Create Shift" at bounding box center [1450, 736] width 137 height 27
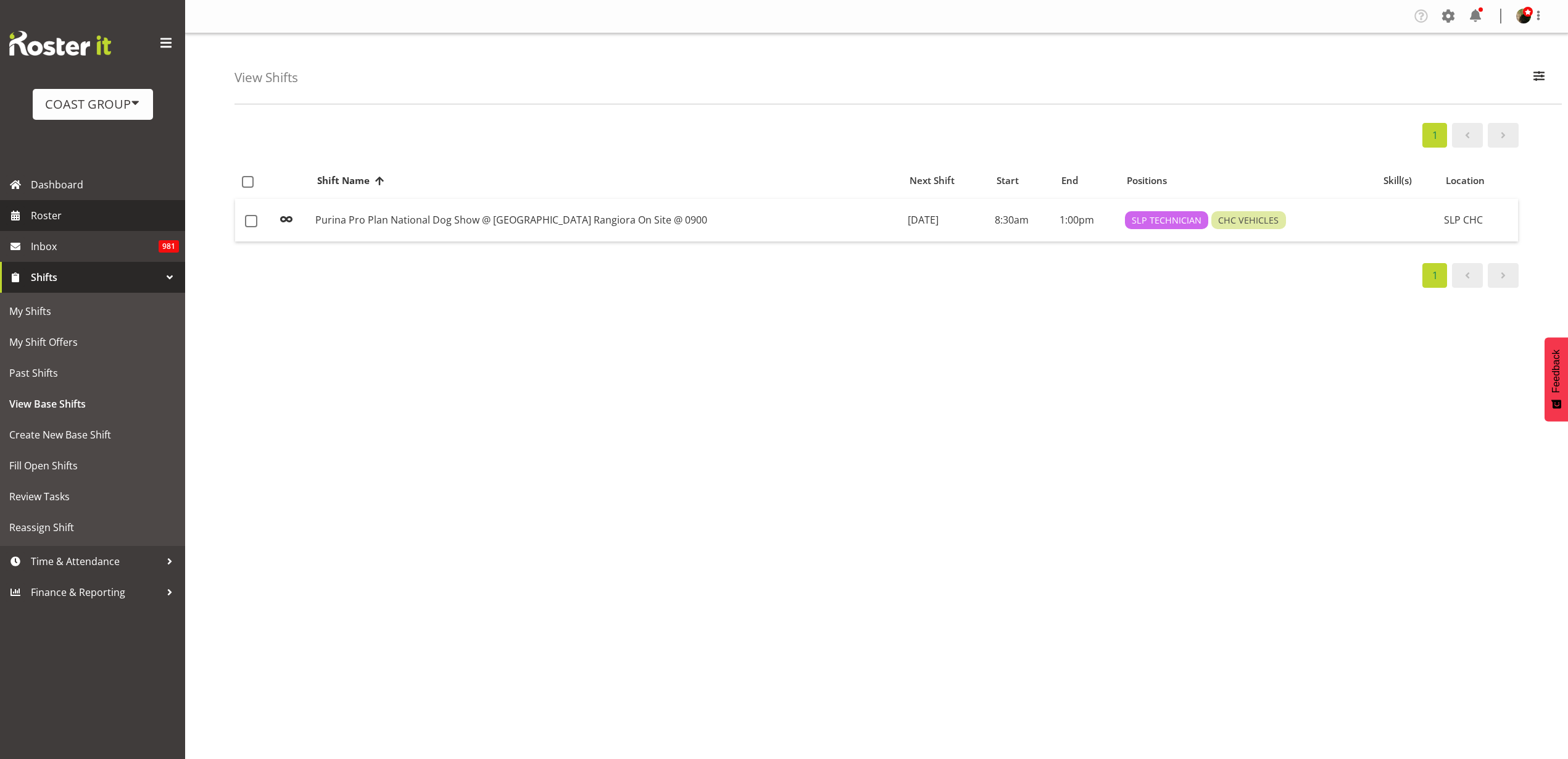
click at [36, 214] on span "Roster" at bounding box center [105, 215] width 148 height 19
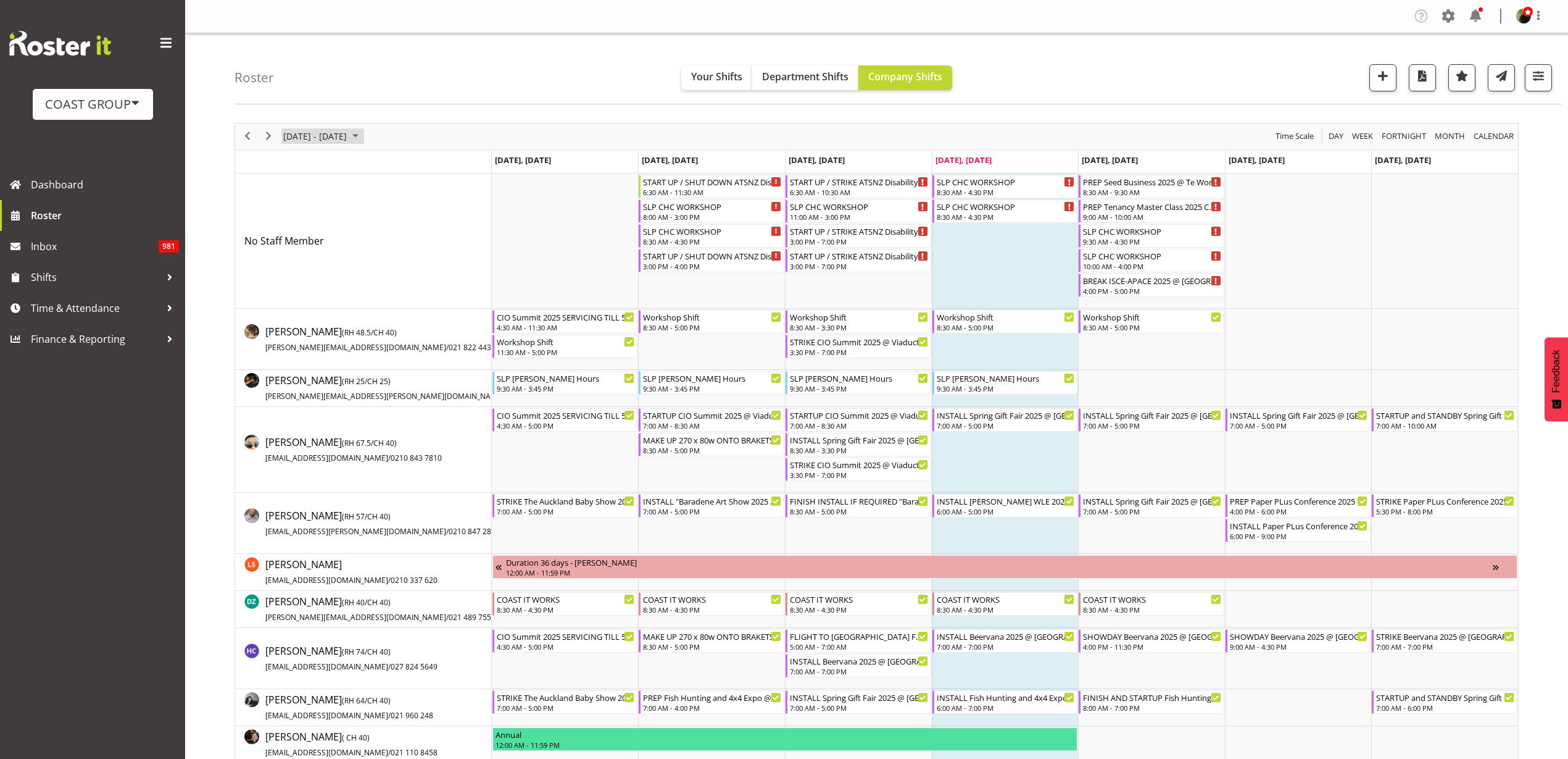
click at [319, 134] on span "[DATE] - [DATE]" at bounding box center [315, 136] width 66 height 15
click at [356, 290] on span "28" at bounding box center [355, 294] width 19 height 19
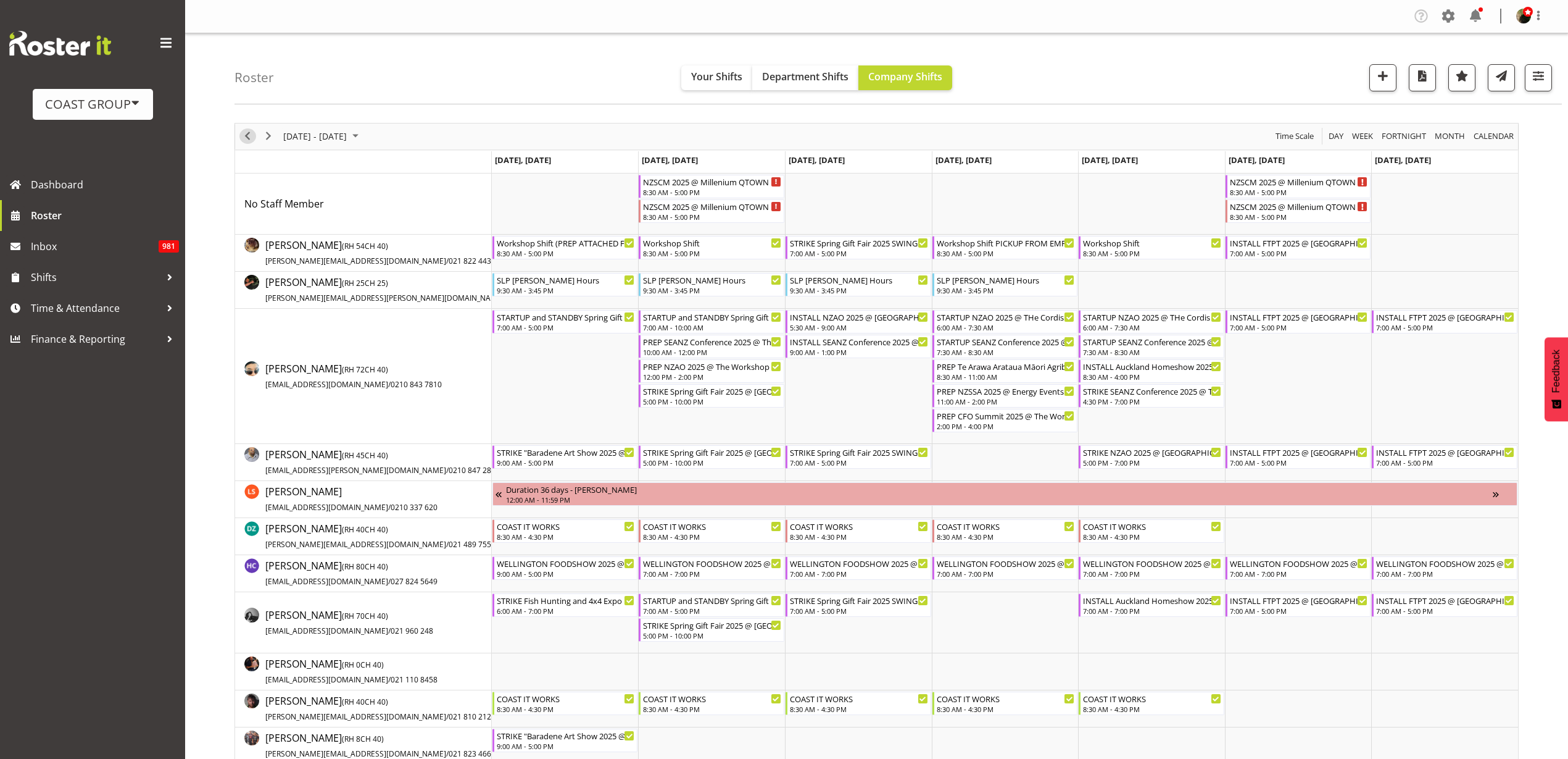
click at [250, 135] on span "Previous" at bounding box center [247, 136] width 15 height 15
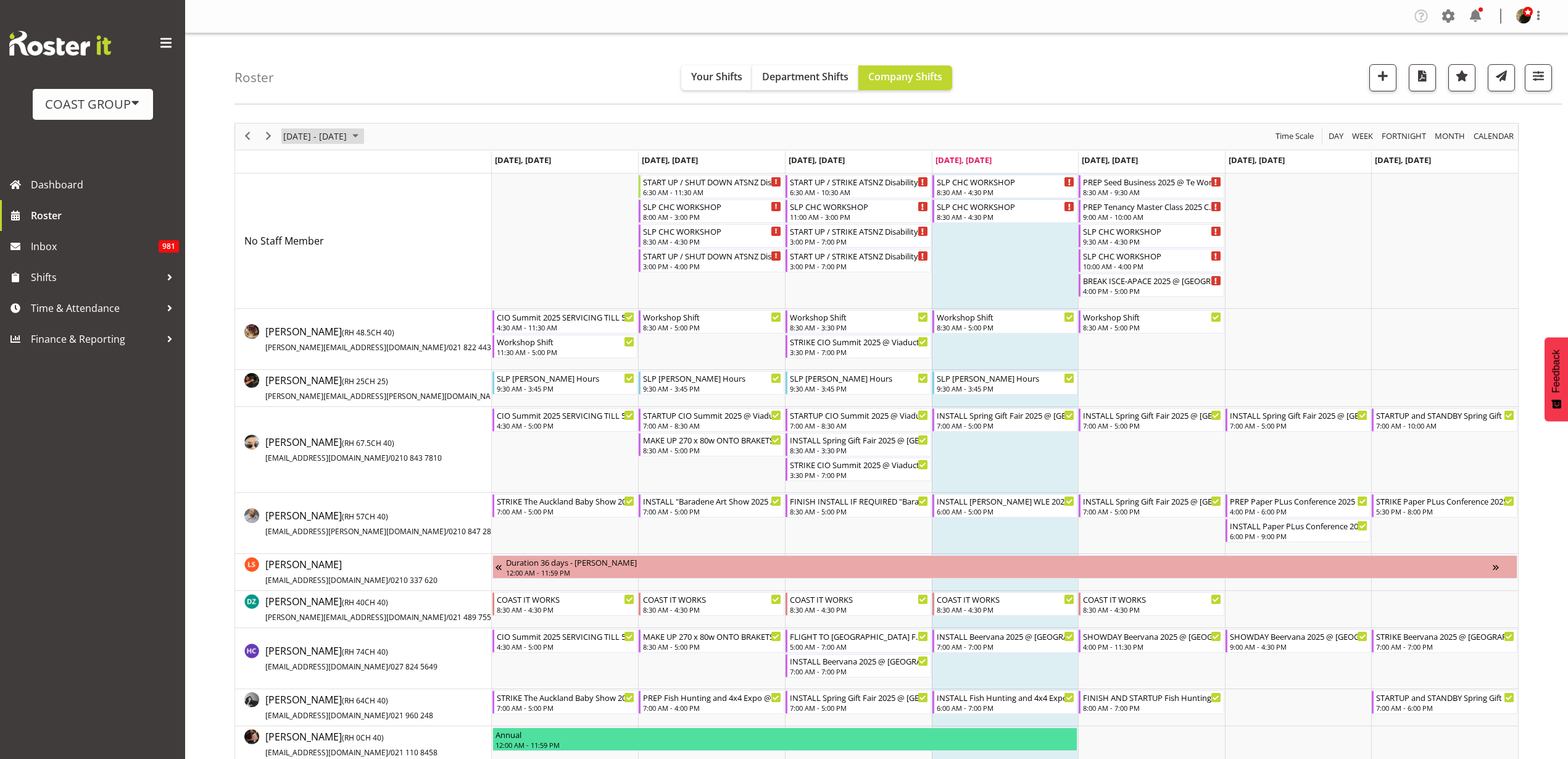
click at [308, 129] on span "[DATE] - [DATE]" at bounding box center [315, 136] width 66 height 15
click at [415, 163] on span "next month" at bounding box center [413, 167] width 22 height 22
drag, startPoint x: 358, startPoint y: 272, endPoint x: 450, endPoint y: 263, distance: 92.4
click at [358, 272] on span "25" at bounding box center [355, 272] width 19 height 19
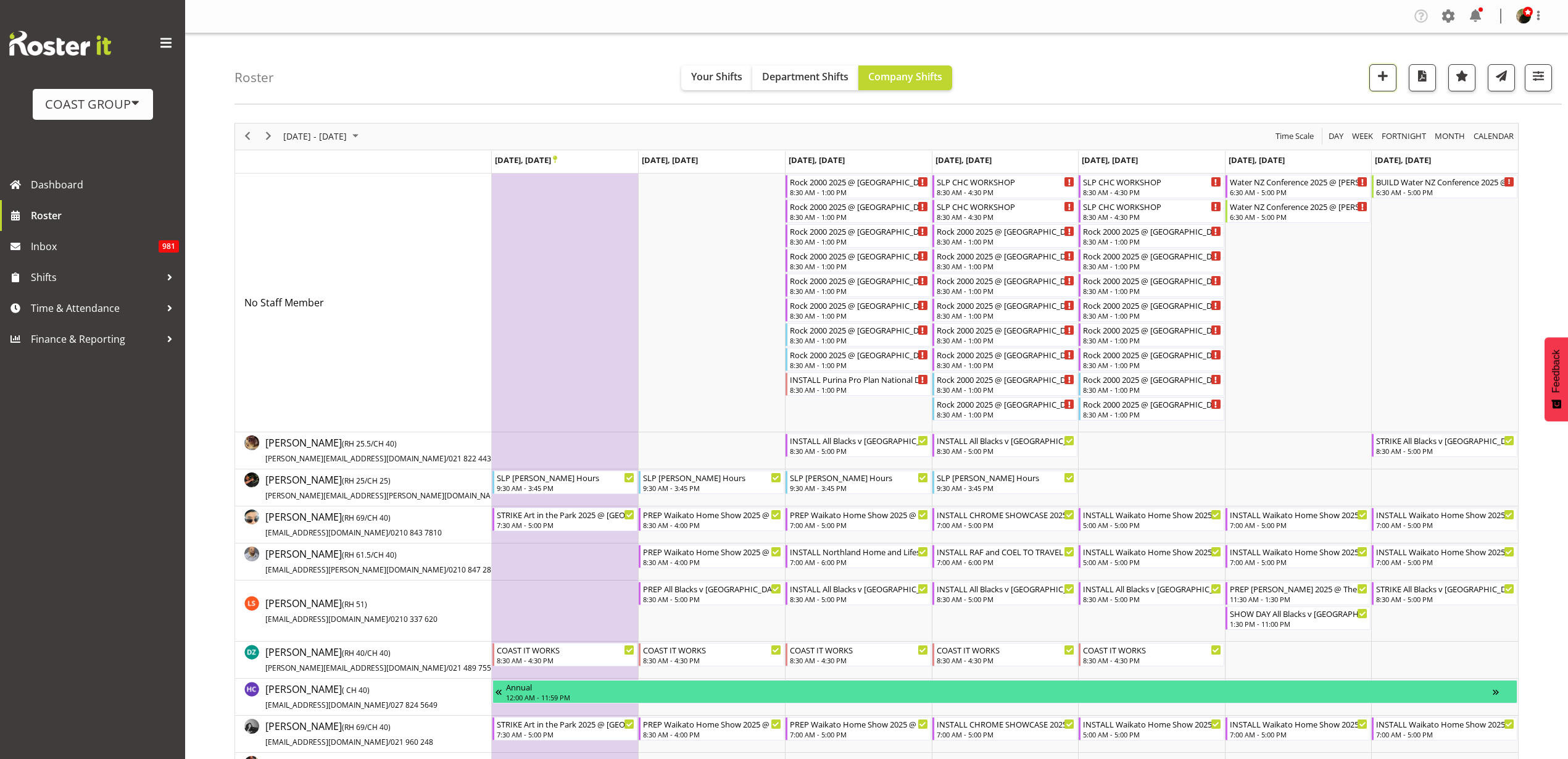
click at [1383, 76] on span "button" at bounding box center [1382, 76] width 16 height 16
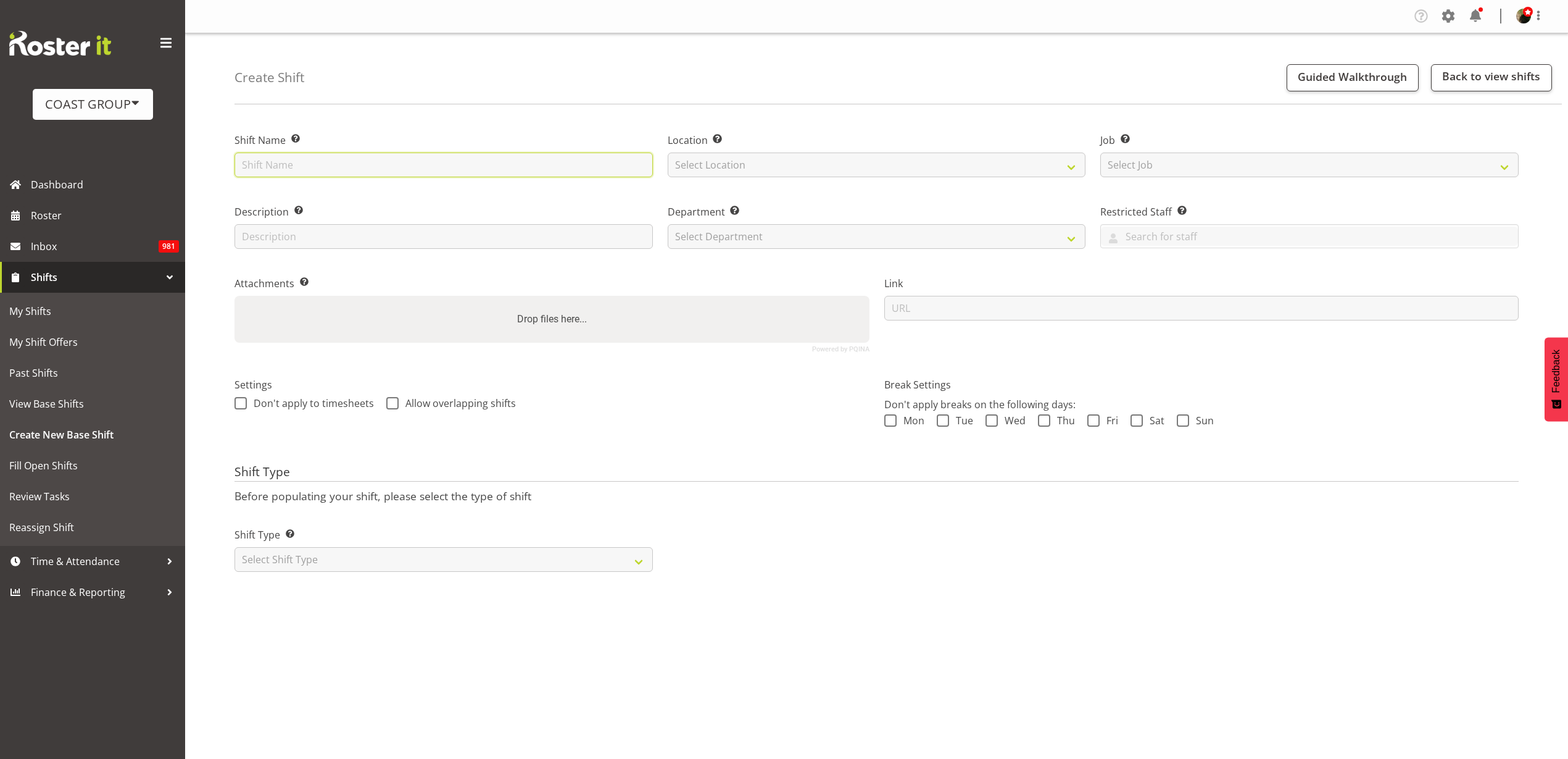
drag, startPoint x: 0, startPoint y: 0, endPoint x: 346, endPoint y: 175, distance: 387.7
click at [346, 175] on input "text" at bounding box center [443, 165] width 418 height 24
type input "INSTALL RIGGING FTPT @ SHOWGROUNDS"
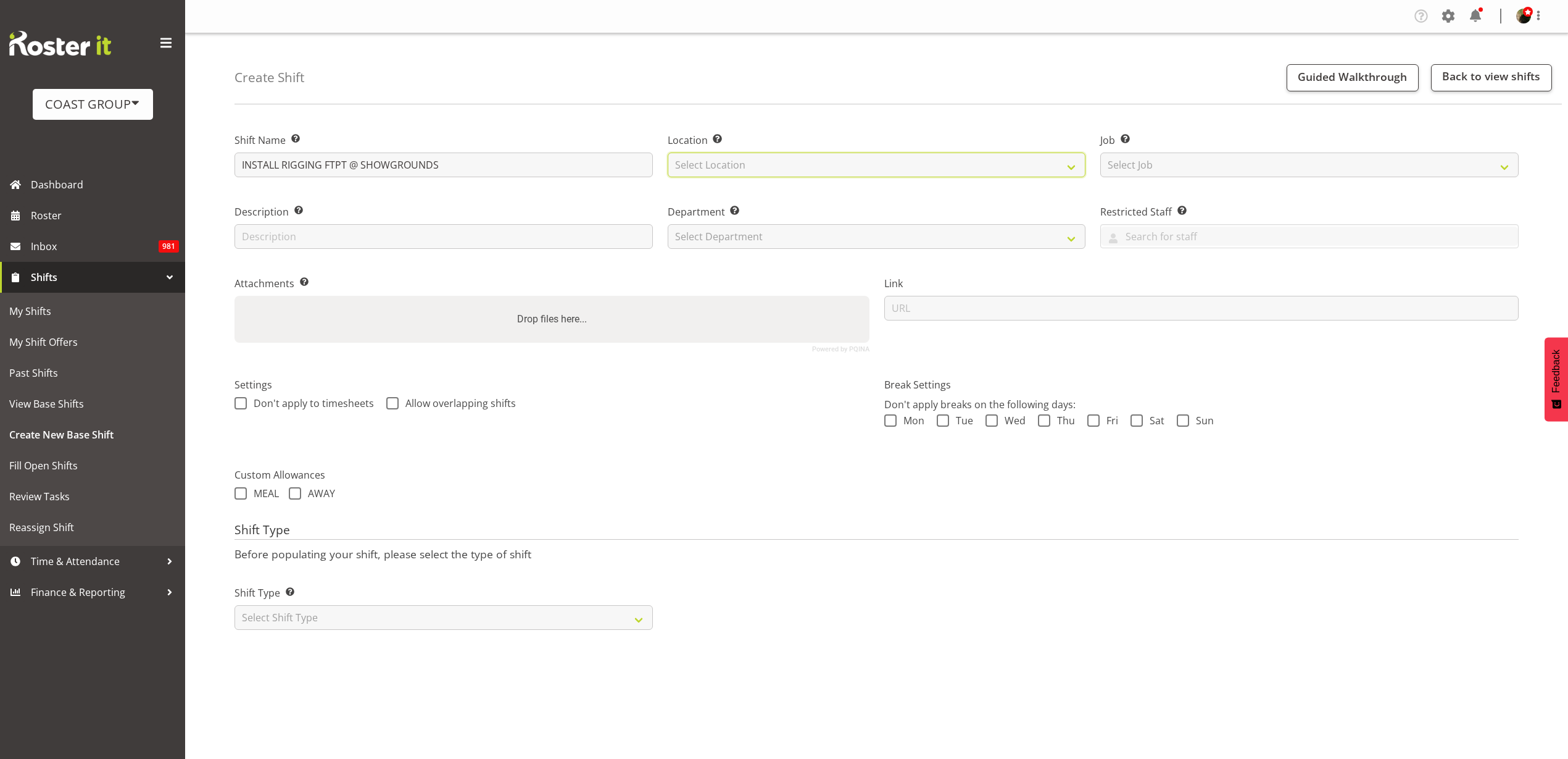
click at [731, 164] on select "Select Location [GEOGRAPHIC_DATA] EVENTS [PERSON_NAME][GEOGRAPHIC_DATA] [GEOGRA…" at bounding box center [876, 165] width 418 height 24
click at [667, 152] on select "Select Location CARLTON EVENTS Carlton Hamilton Carlton Wellington DW CHC DW DI…" at bounding box center [876, 165] width 418 height 24
click at [778, 162] on select "CARLTON EVENTS Carlton Hamilton Carlton Wellington DW CHC DW DIANNA DW WLG EHS …" at bounding box center [876, 165] width 418 height 24
select select "31"
click at [667, 152] on select "CARLTON EVENTS Carlton Hamilton Carlton Wellington DW CHC DW DIANNA DW WLG EHS …" at bounding box center [876, 165] width 418 height 24
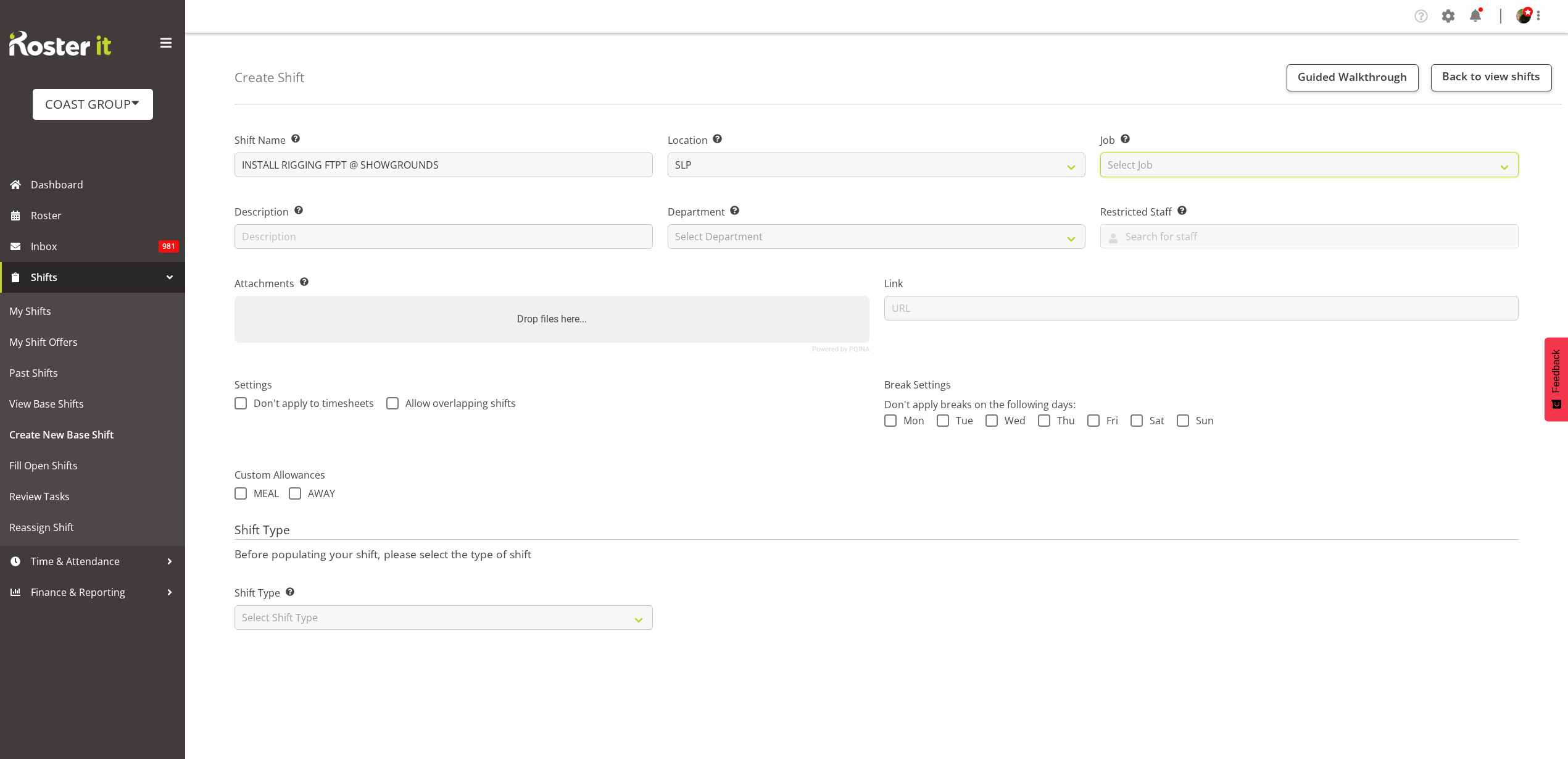
click at [1179, 165] on select "Select Job Create new job 1 Carlton Events 1 Carlton Hamilton 1 Carlton Welling…" at bounding box center [1309, 165] width 418 height 24
select select "9154"
click at [1100, 152] on select "Select Job Create new job 1 Carlton Events 1 Carlton Hamilton 1 Carlton Welling…" at bounding box center [1309, 165] width 418 height 24
click at [798, 237] on select "Select Department CARLTON EVENTS Carlton Hamilton Carlton Wellington DW AKL DW …" at bounding box center [876, 237] width 418 height 24
select select "23"
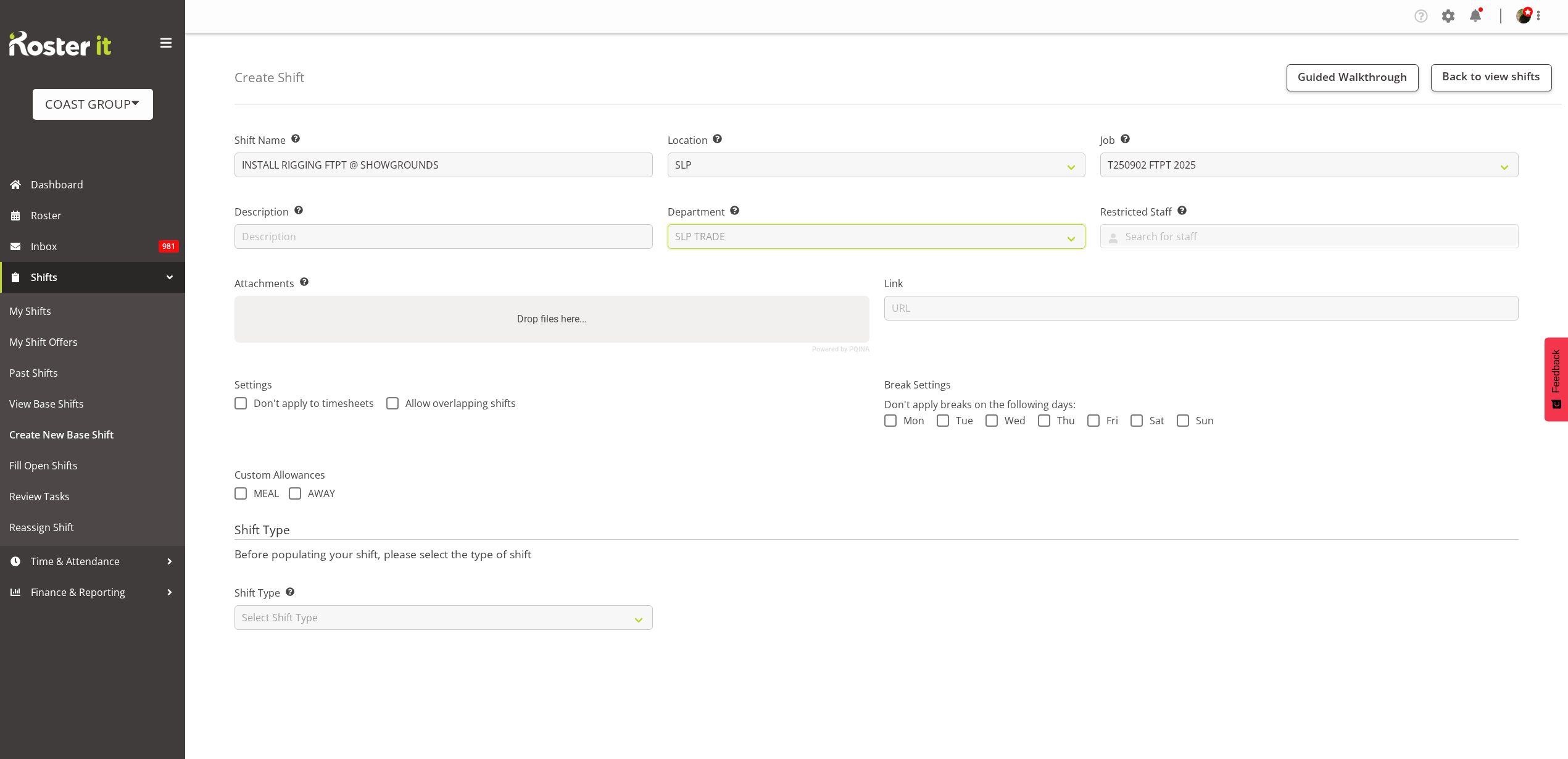
click at [667, 224] on select "Select Department CARLTON EVENTS Carlton Hamilton Carlton Wellington DW AKL DW …" at bounding box center [876, 237] width 418 height 24
click at [331, 627] on select "Select Shift Type One Off Shift Recurring Shift Rotating Shift" at bounding box center [443, 617] width 418 height 24
select select "one_off"
click at [234, 605] on select "Select Shift Type One Off Shift Recurring Shift Rotating Shift" at bounding box center [443, 617] width 418 height 24
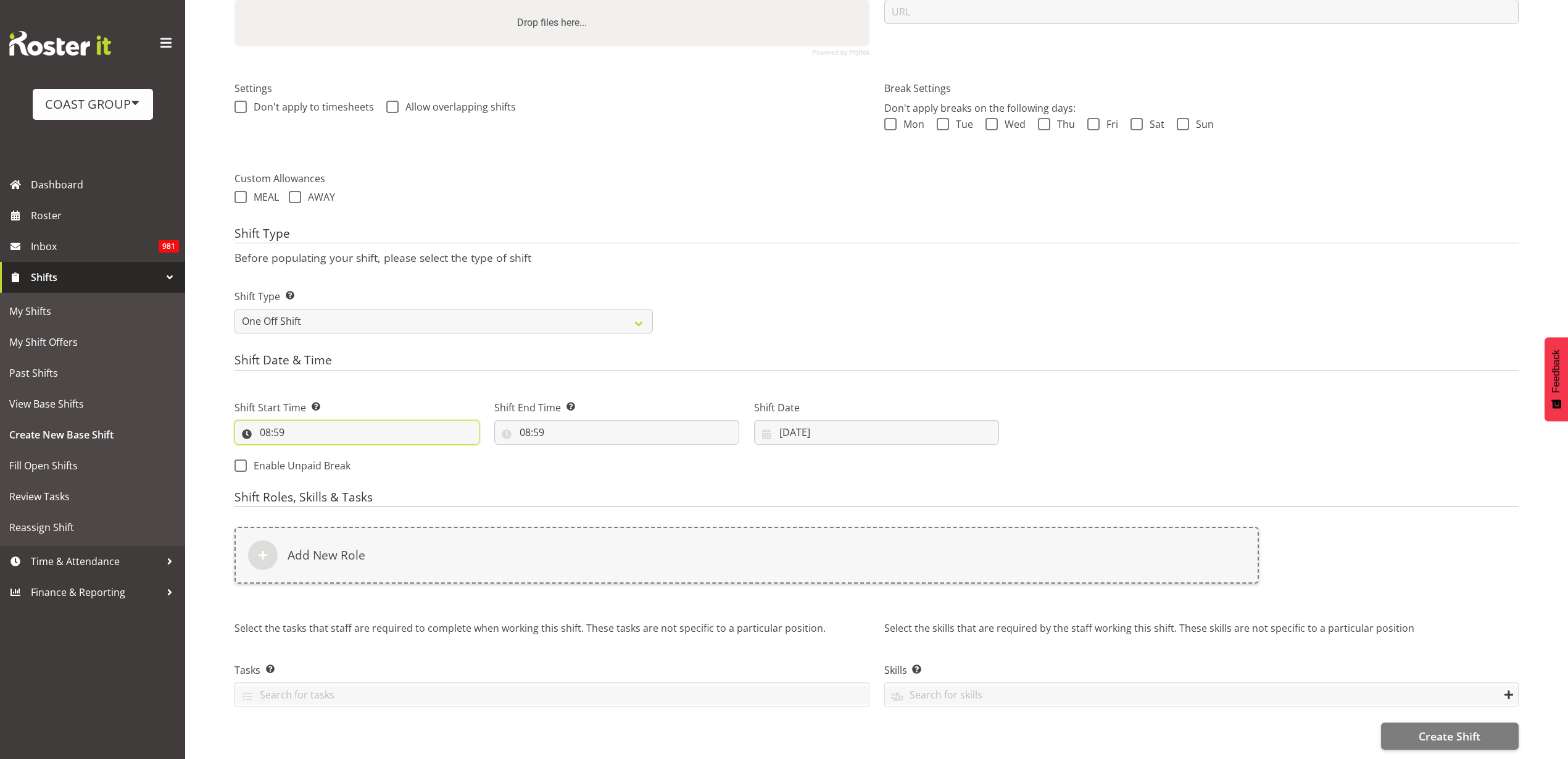
click at [308, 420] on input "08:59" at bounding box center [357, 432] width 245 height 24
select select "9"
type input "09:59"
select select "7"
type input "07:59"
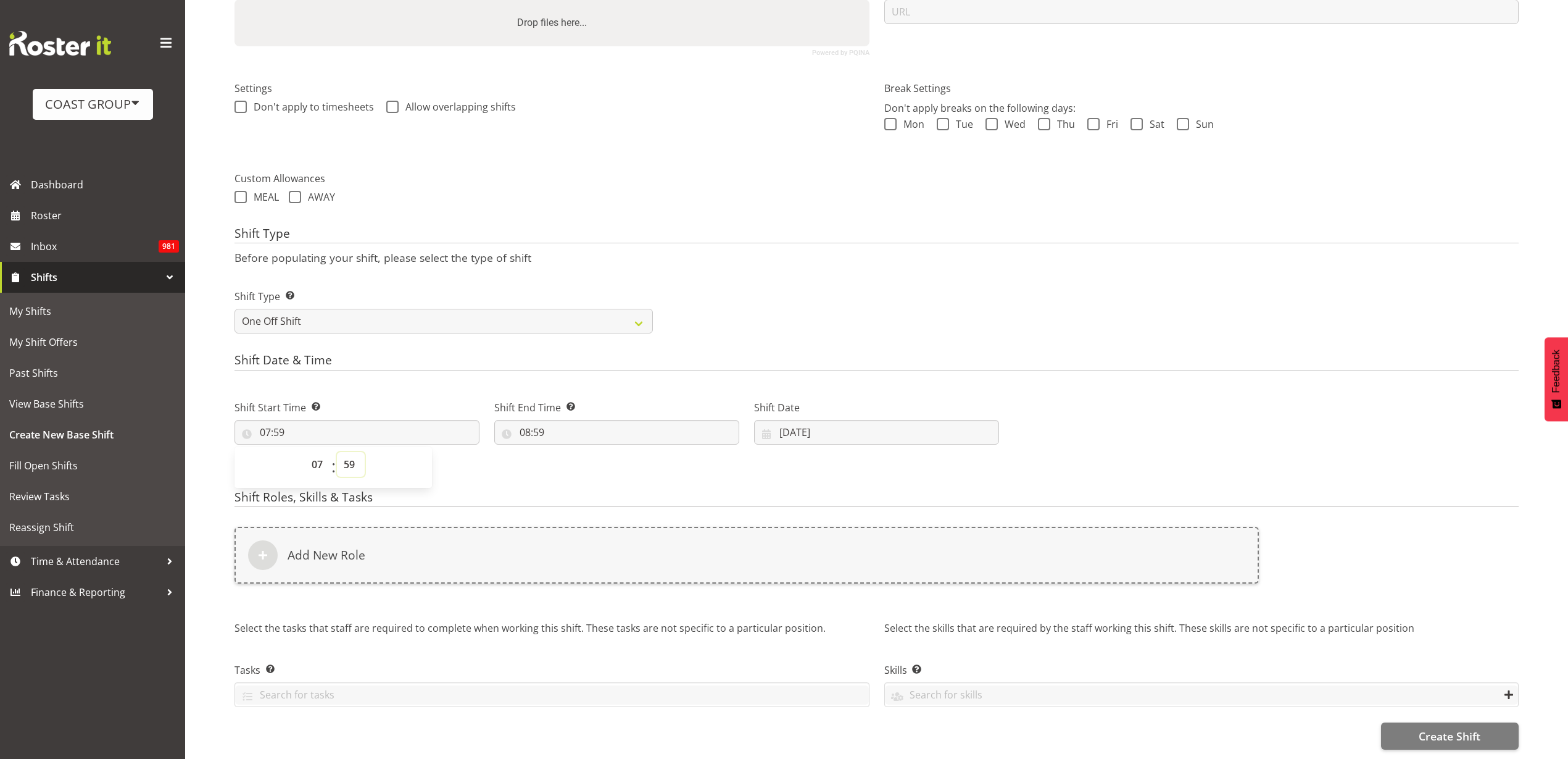
select select "0"
type input "07:00"
click at [561, 420] on input "08:59" at bounding box center [616, 432] width 245 height 24
select select "10"
type input "10:59"
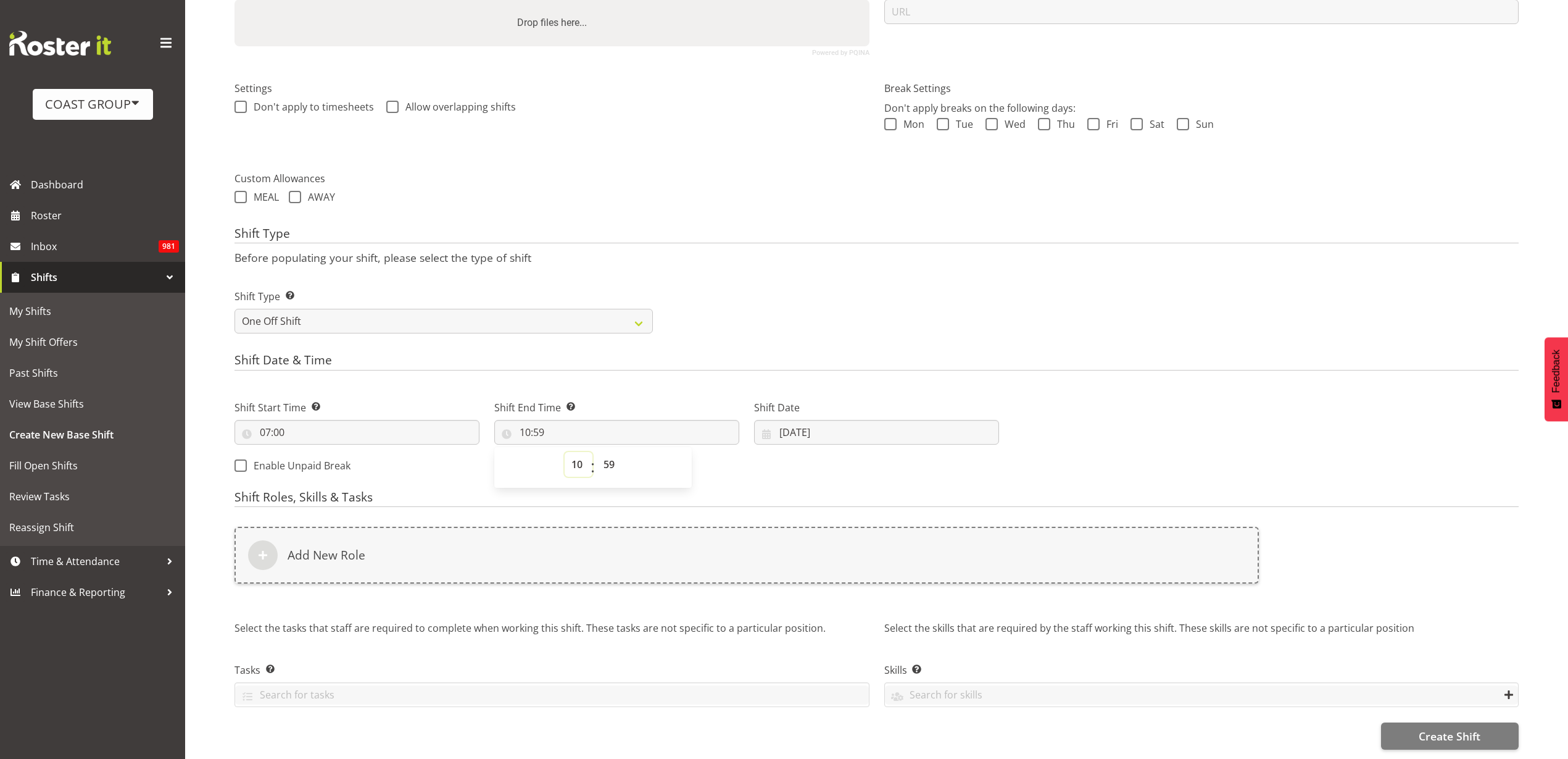
select select "17"
type input "17:59"
select select "0"
type input "17:00"
click at [319, 552] on div "Add New Role" at bounding box center [746, 555] width 1025 height 57
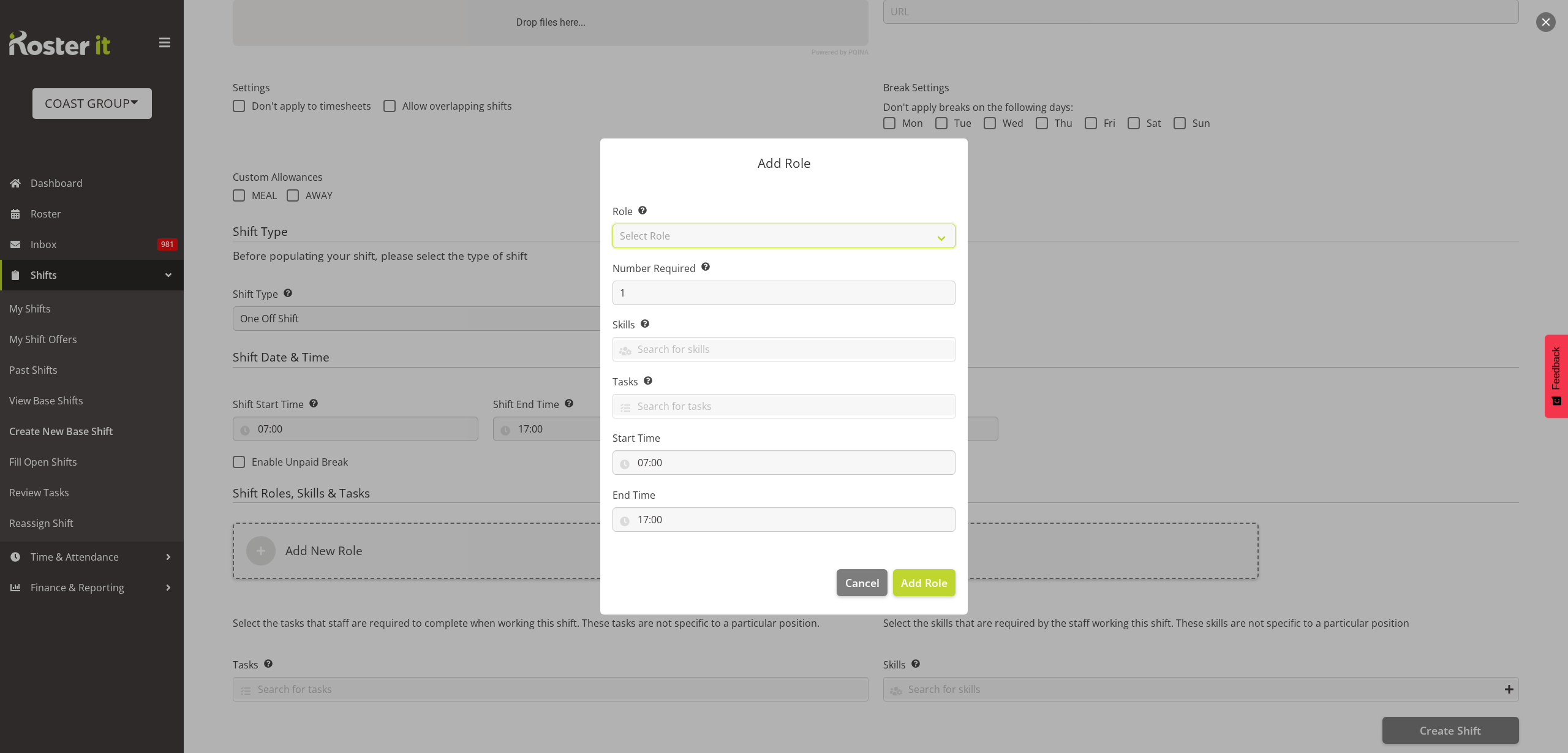
click at [700, 229] on select "Select Role ACCOUNT MANAGER ACCOUNT MANAGER DW ACCOUNTS AKL DIANNA VEHICLES AKL…" at bounding box center [784, 236] width 343 height 24
select select "123"
click at [613, 224] on select "Select Role ACCOUNT MANAGER ACCOUNT MANAGER DW ACCOUNTS AKL DIANNA VEHICLES AKL…" at bounding box center [784, 236] width 343 height 24
click at [620, 296] on input "1" at bounding box center [784, 293] width 343 height 24
drag, startPoint x: 637, startPoint y: 294, endPoint x: 475, endPoint y: 285, distance: 162.2
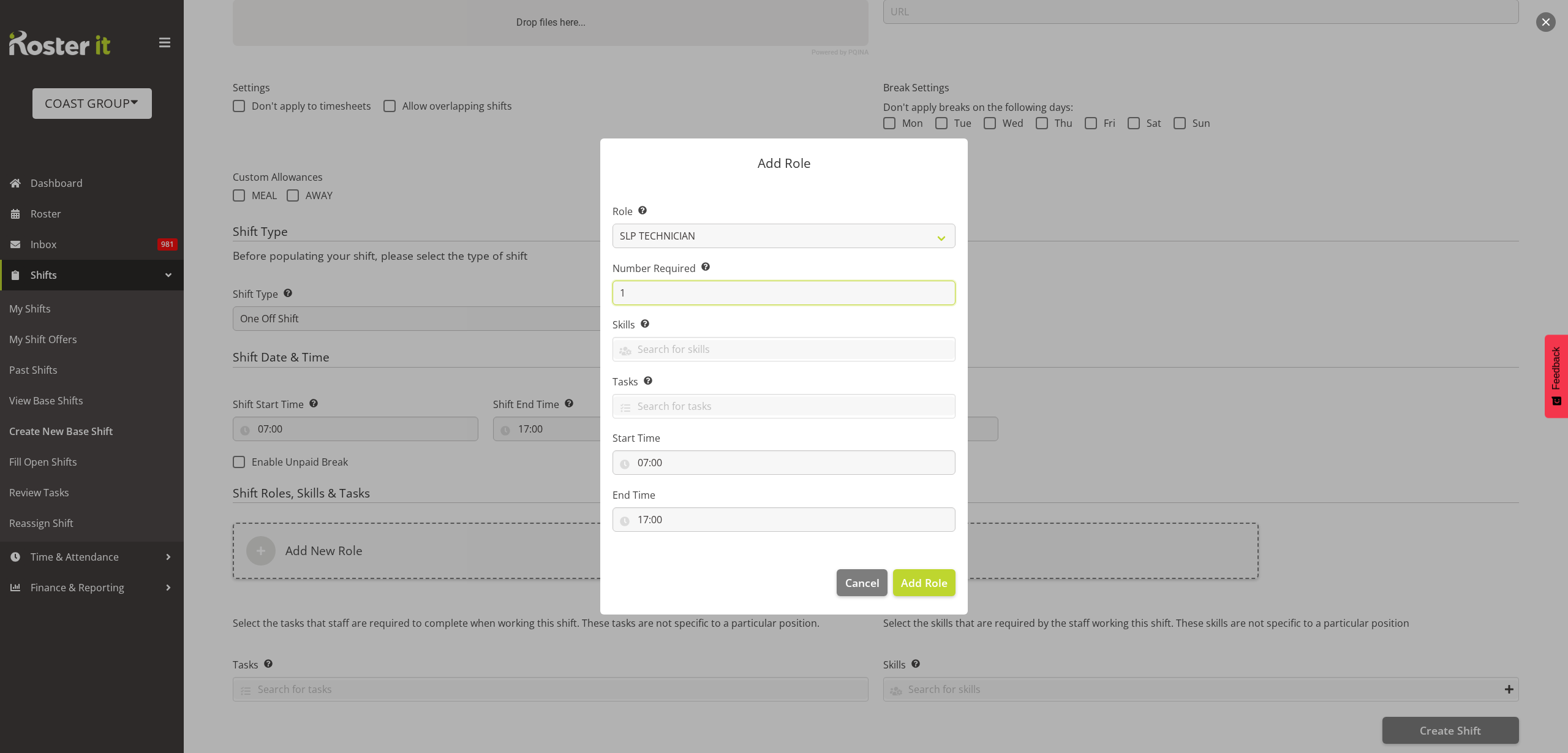
click at [475, 285] on div "Add Role Role Select the role you wish to add to the shift. ACCOUNT MANAGER ACC…" at bounding box center [784, 376] width 1568 height 753
type input "6"
click at [912, 580] on span "Add 6 Roles" at bounding box center [917, 582] width 61 height 15
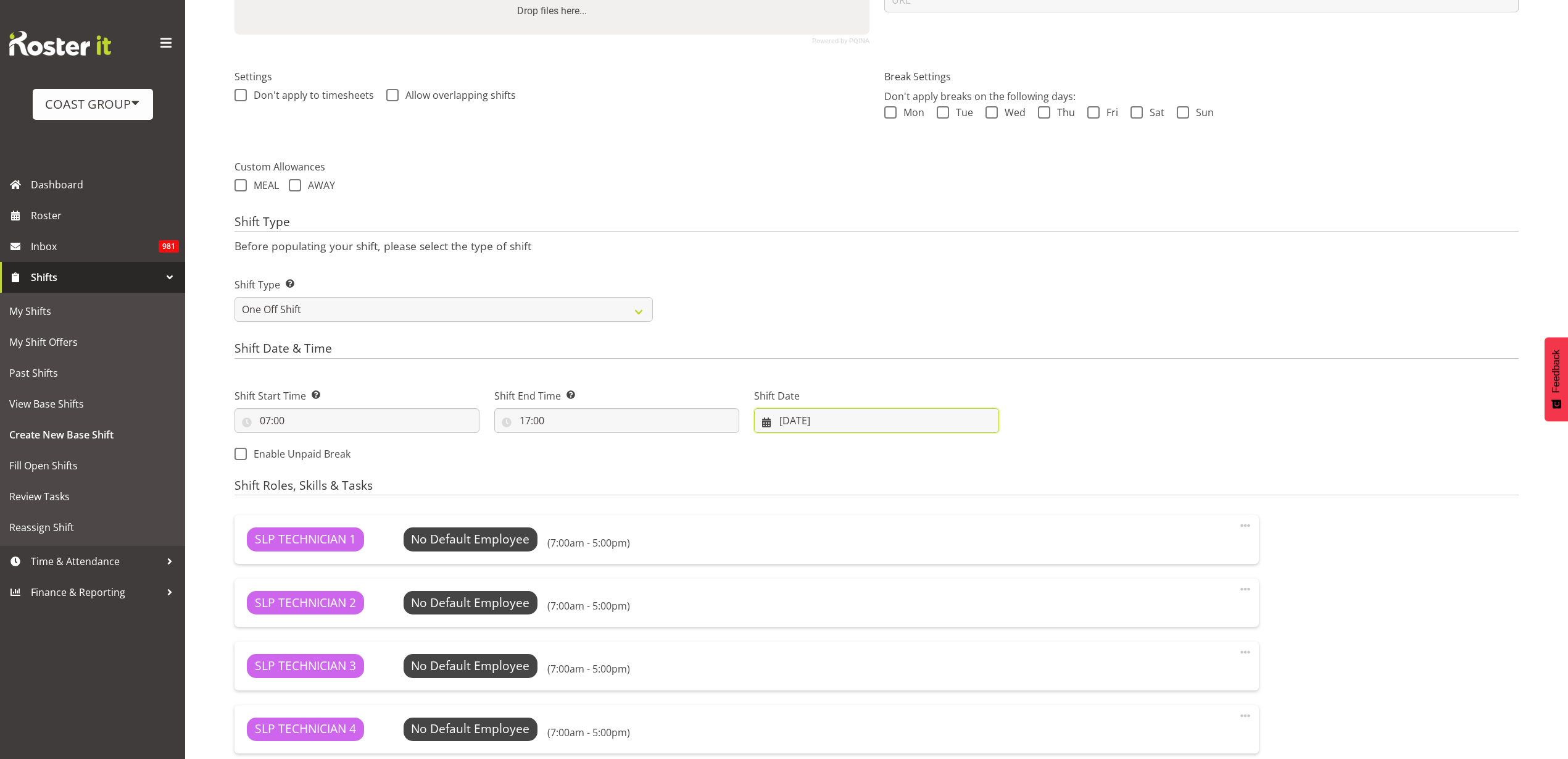
click at [834, 416] on input "21/08/2025" at bounding box center [876, 420] width 245 height 24
click at [888, 607] on span "28" at bounding box center [890, 613] width 10 height 12
type input "28/08/2025"
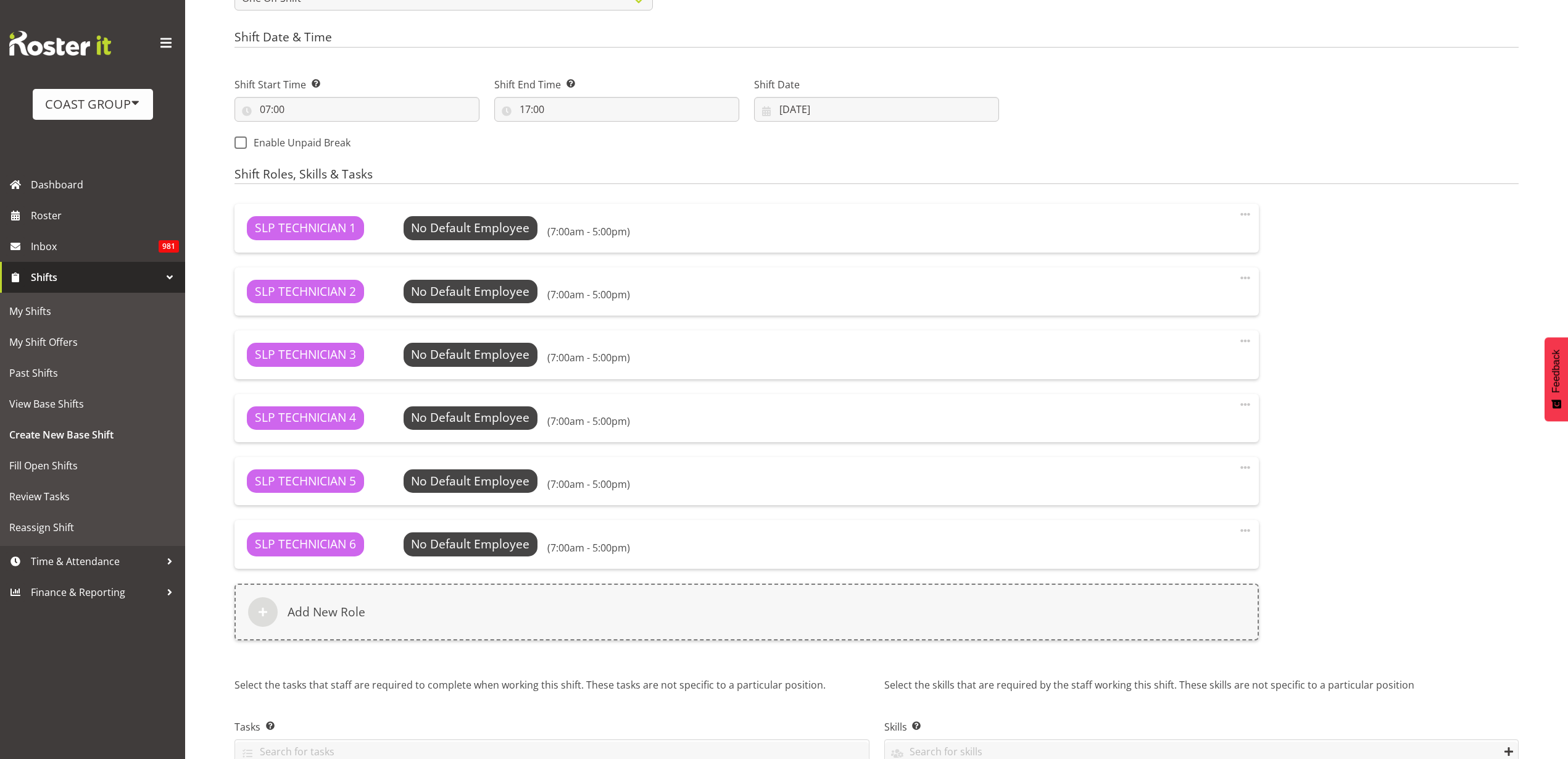
scroll to position [687, 0]
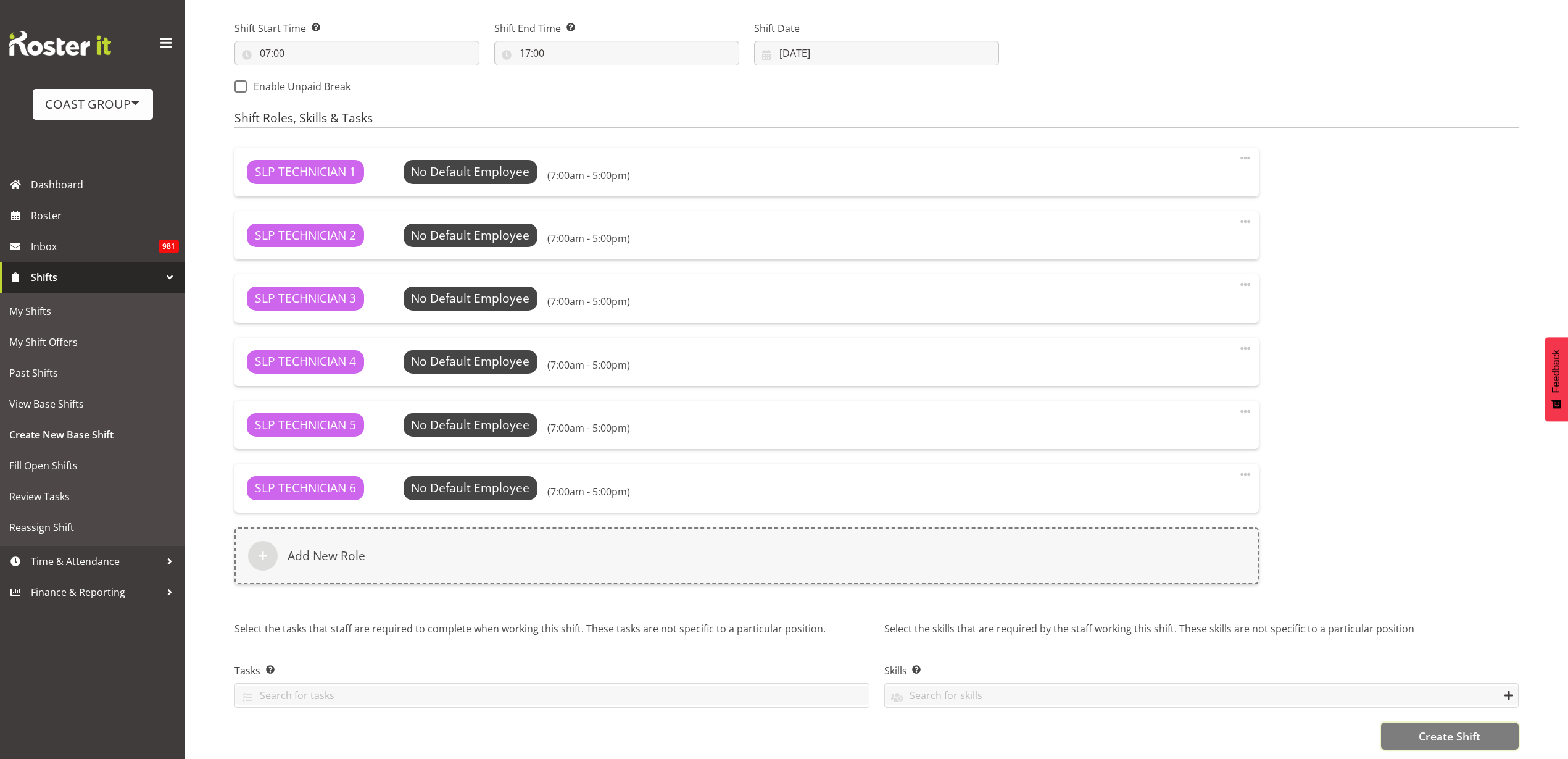
click at [1474, 728] on span "Create Shift" at bounding box center [1449, 736] width 62 height 16
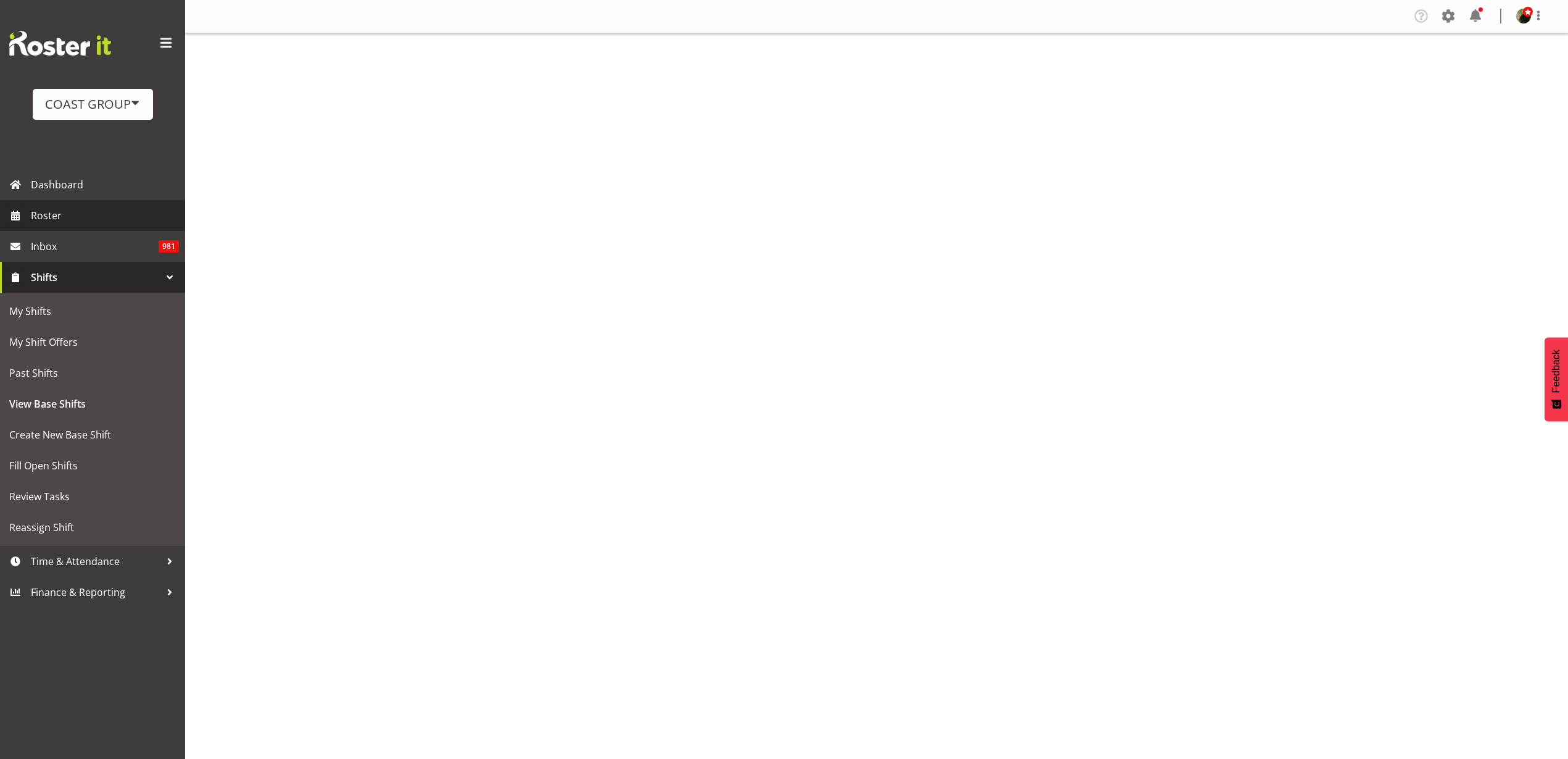
click at [51, 224] on span "Roster" at bounding box center [105, 215] width 148 height 19
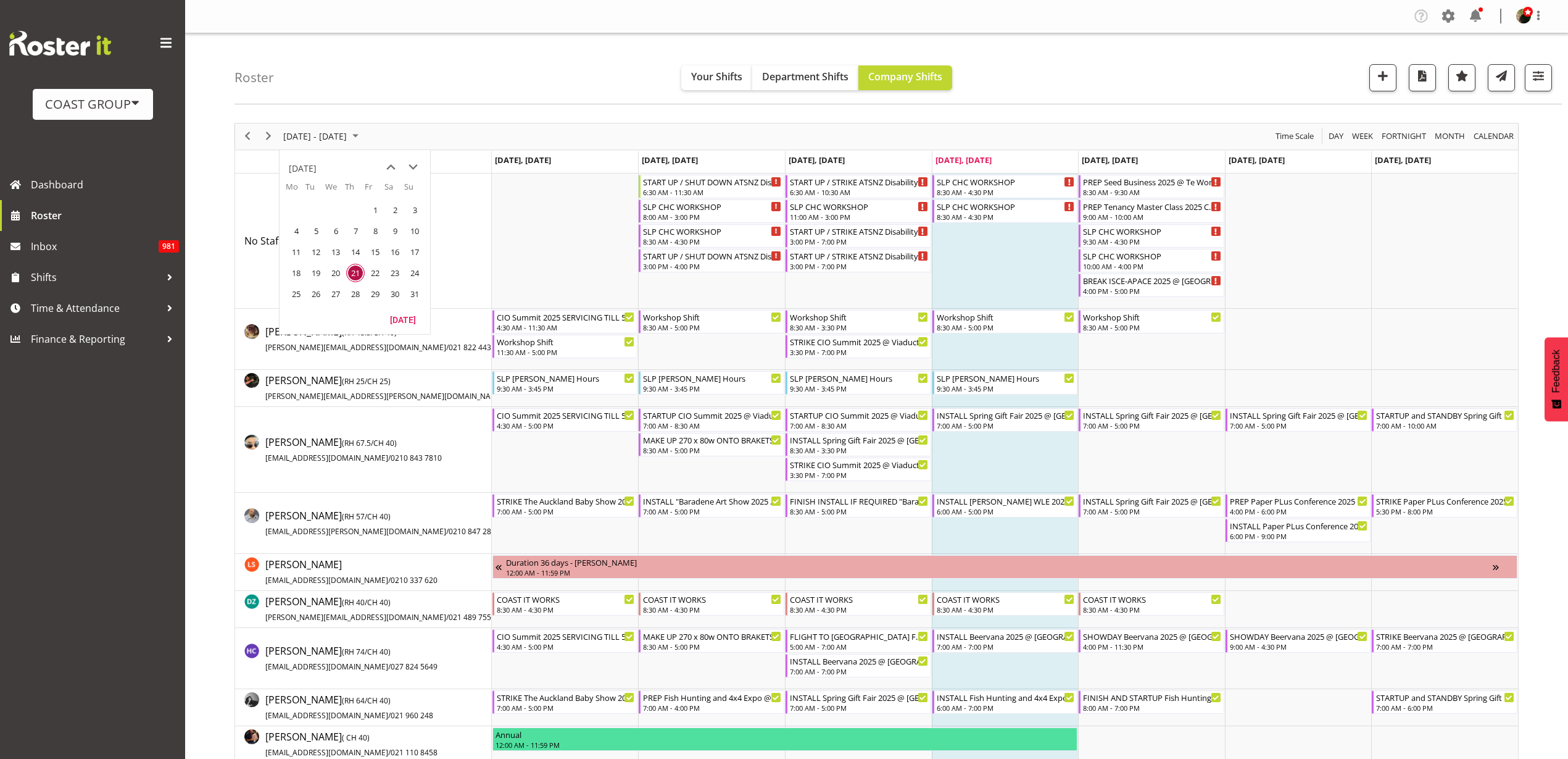
drag, startPoint x: 357, startPoint y: 292, endPoint x: 366, endPoint y: 289, distance: 9.5
click at [357, 293] on span "28" at bounding box center [355, 294] width 19 height 19
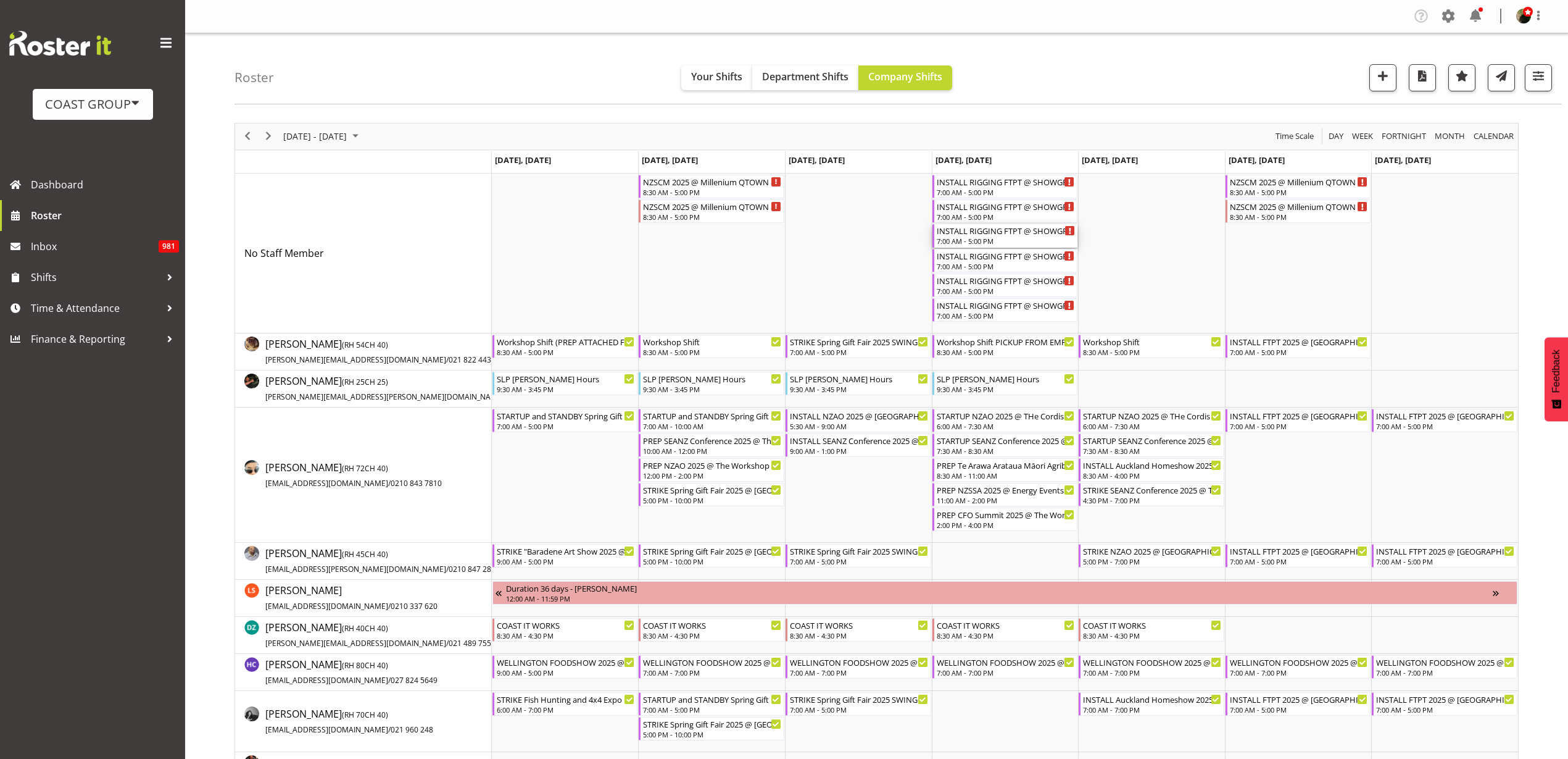
click at [1007, 239] on div "7:00 AM - 5:00 PM" at bounding box center [1006, 240] width 139 height 10
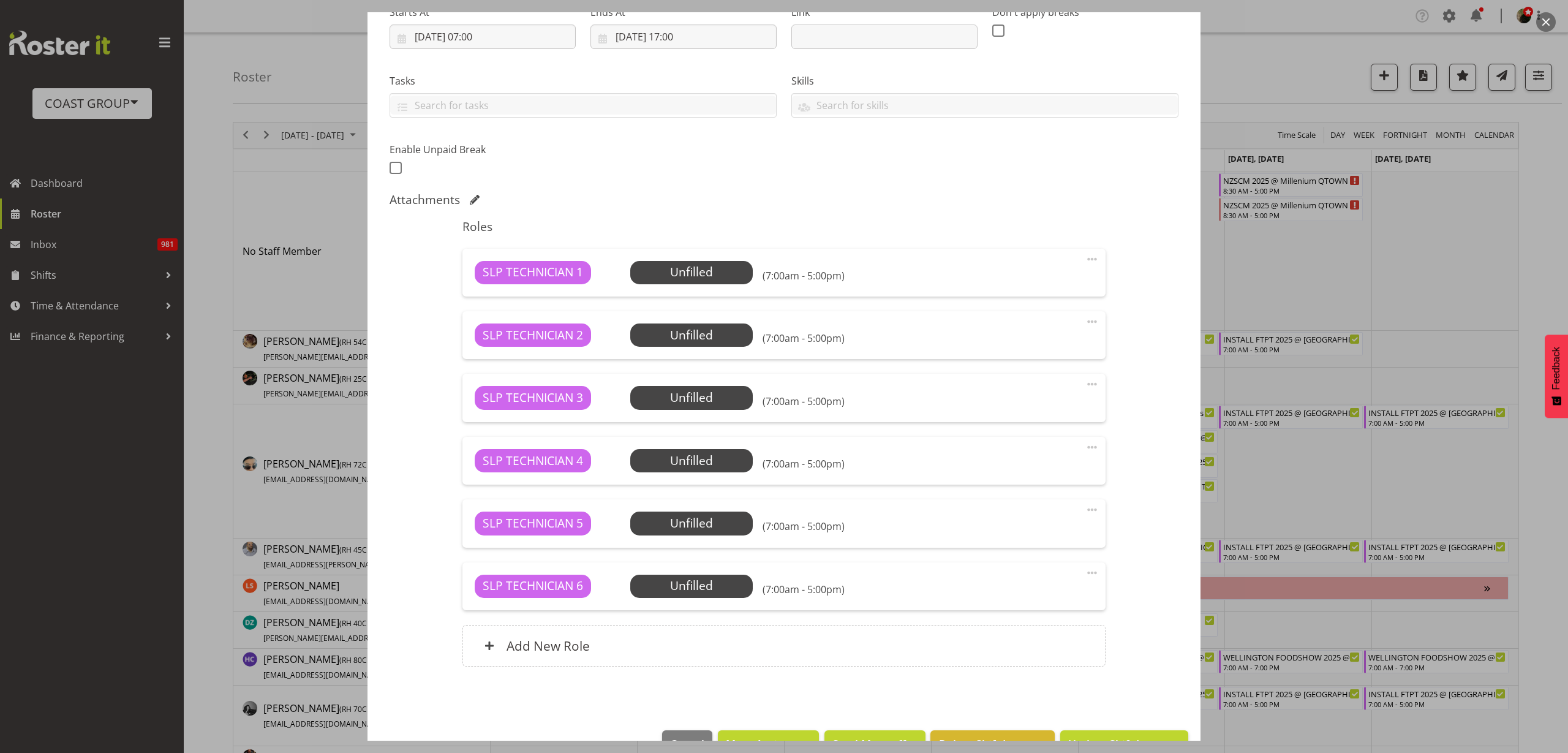
select select "9154"
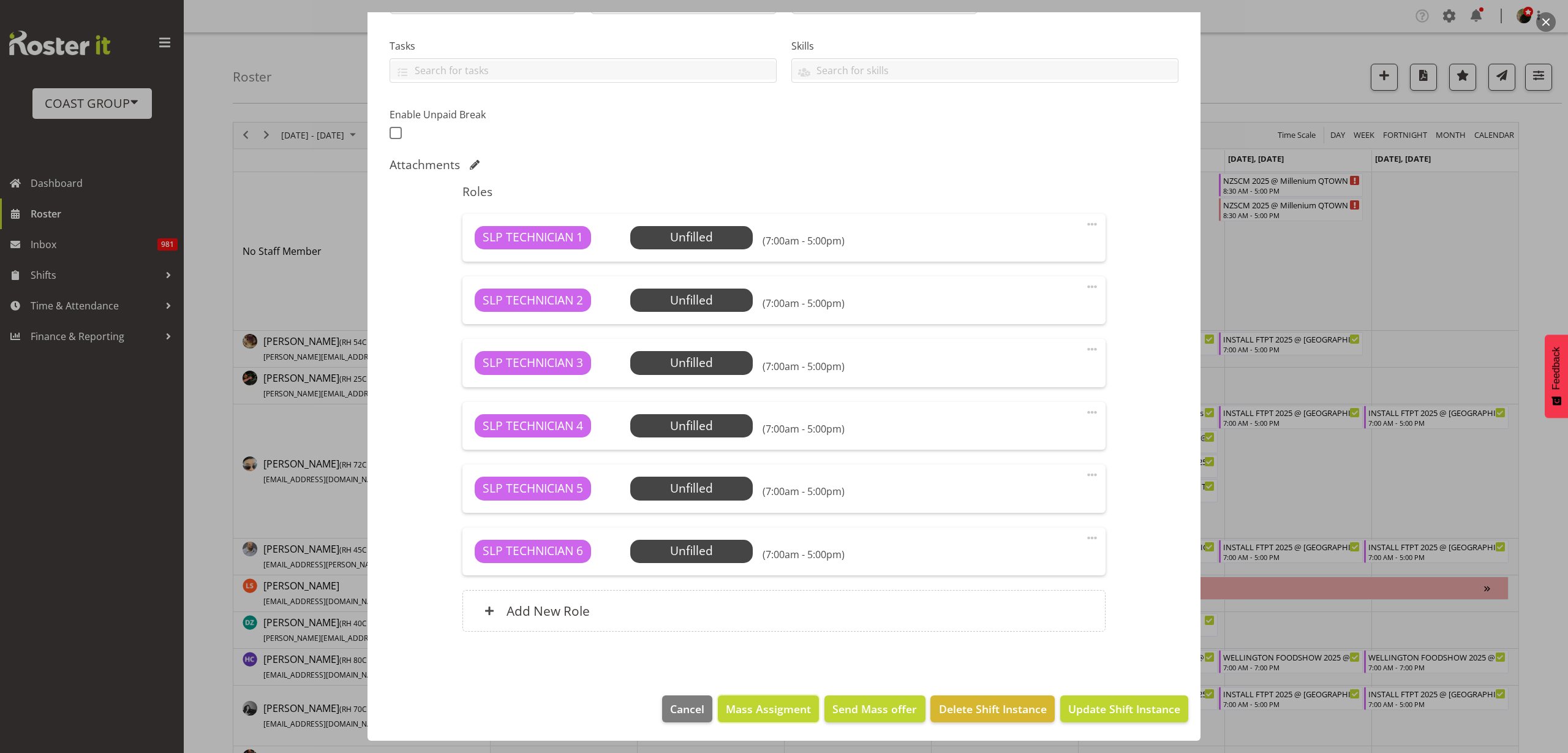
click at [749, 710] on span "Mass Assigment" at bounding box center [768, 708] width 85 height 16
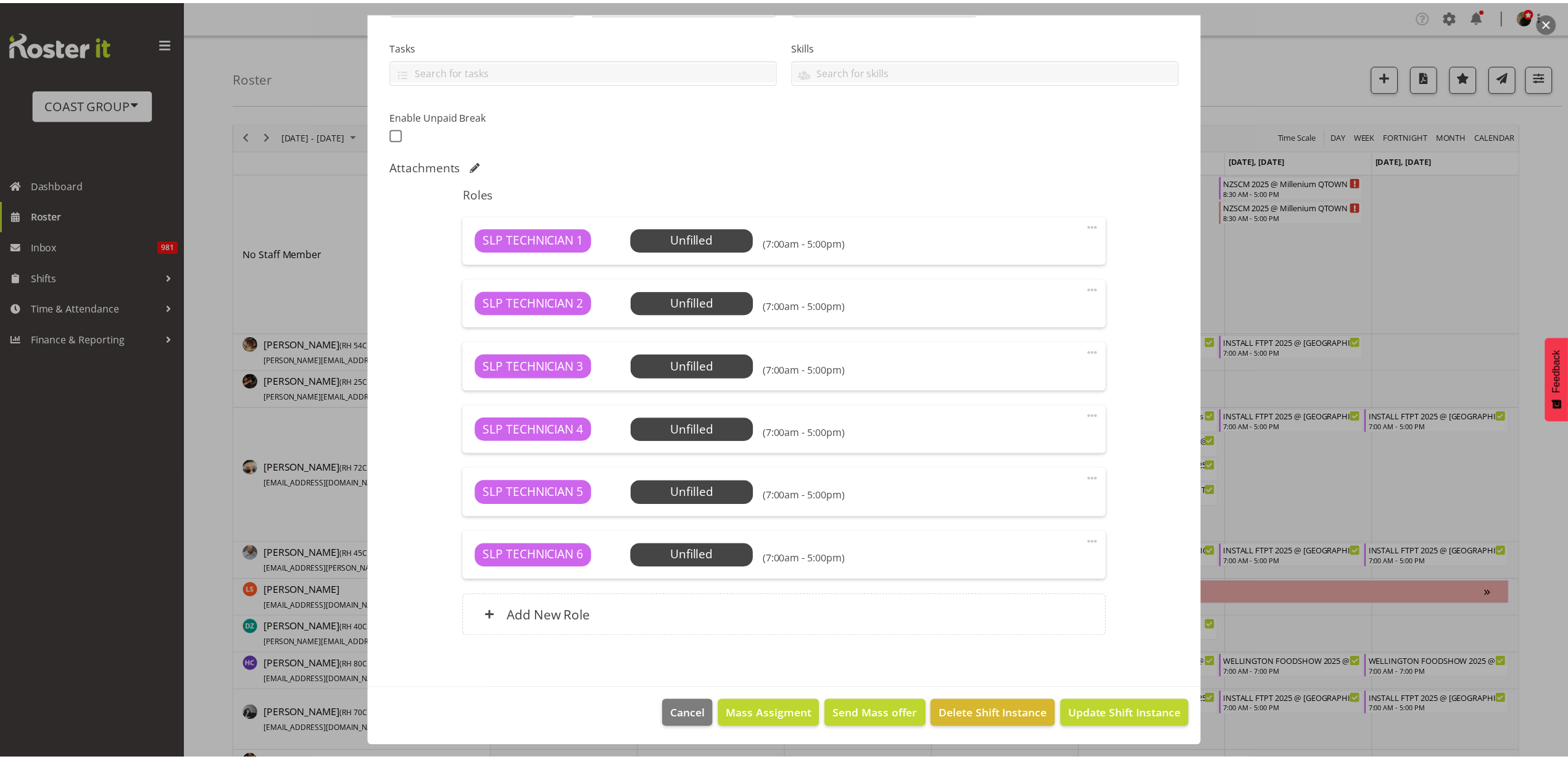
scroll to position [197, 0]
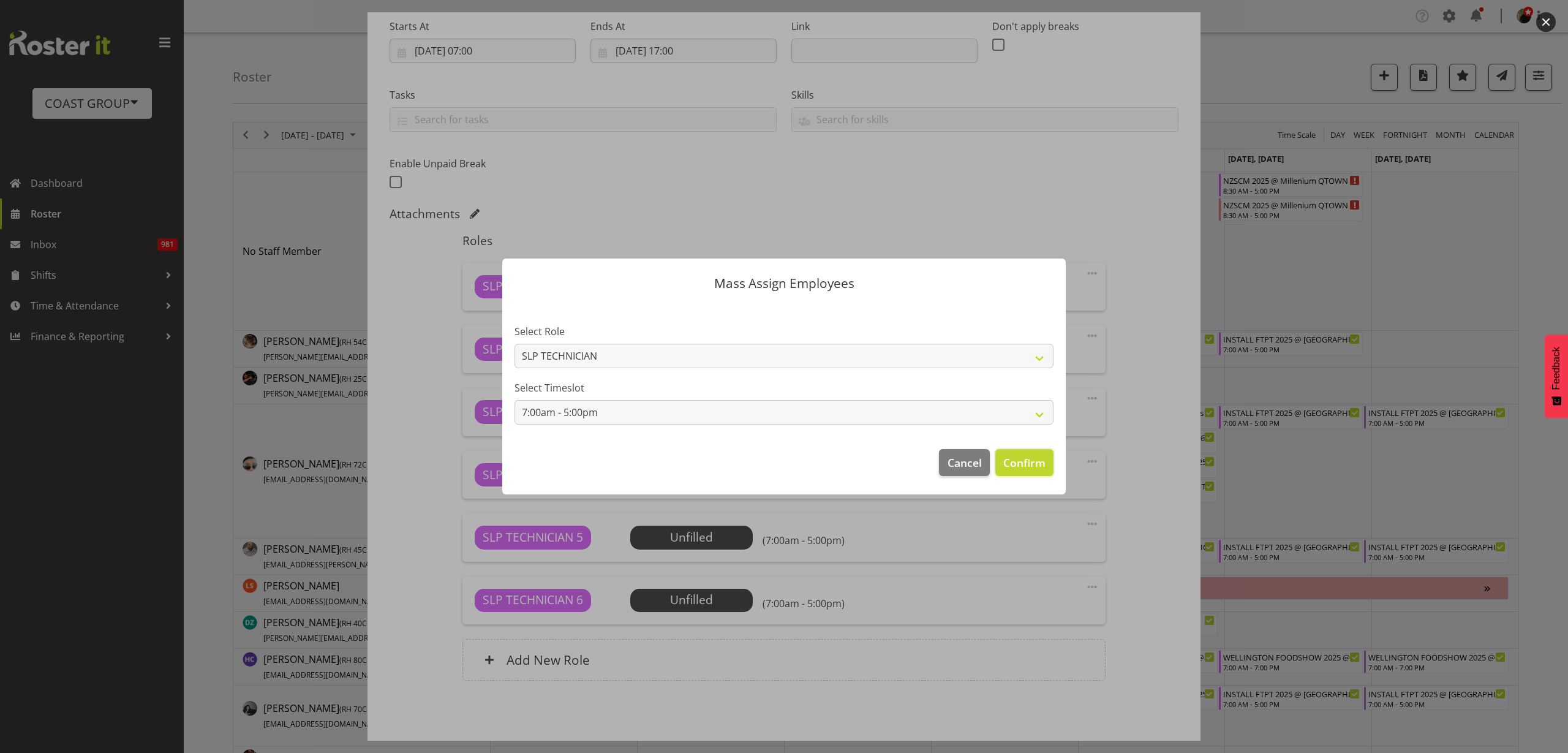
click at [1021, 460] on span "Confirm" at bounding box center [1024, 462] width 42 height 16
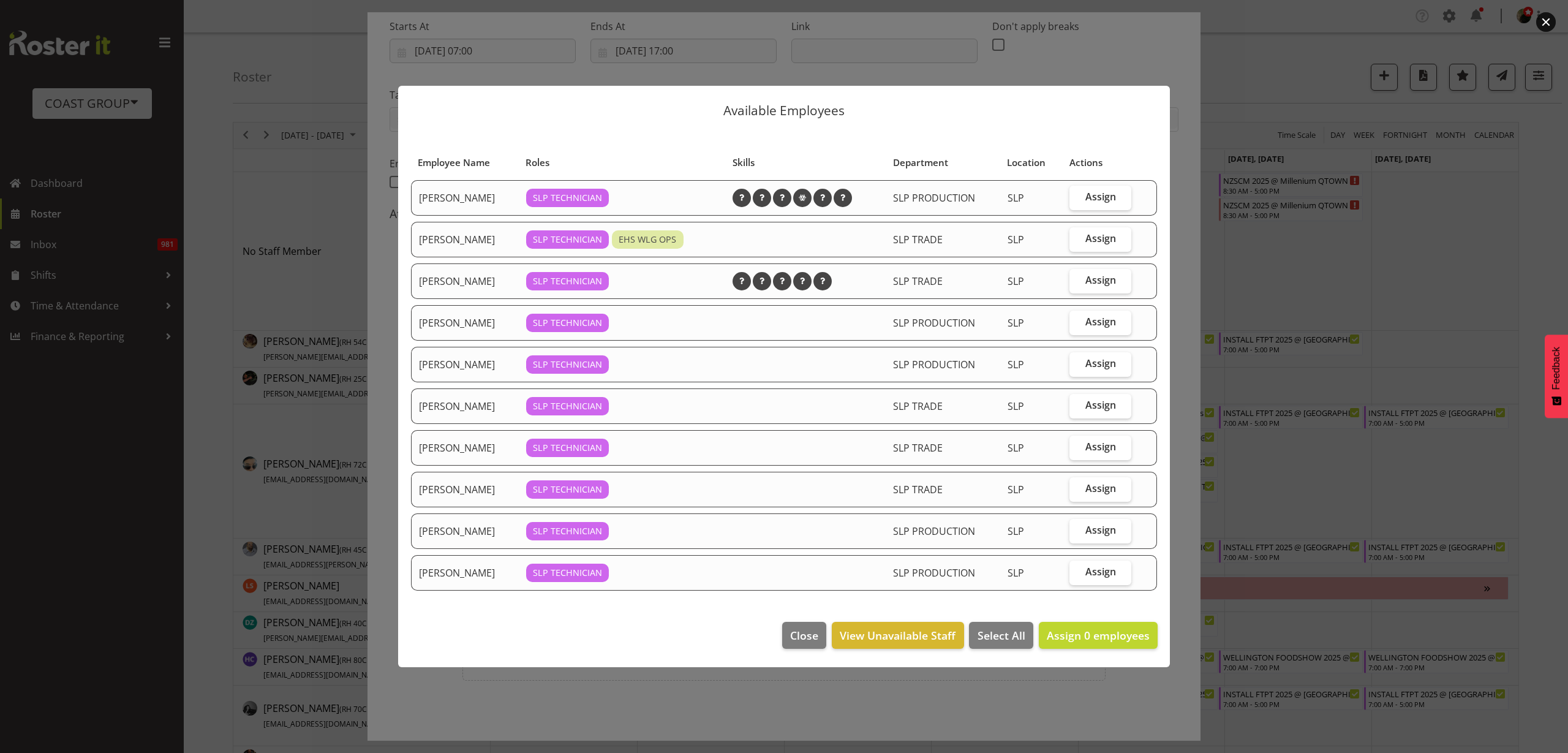
click at [1099, 196] on span "Assign" at bounding box center [1101, 196] width 31 height 12
click at [1078, 196] on input "Assign" at bounding box center [1073, 197] width 8 height 8
checkbox input "true"
click at [1088, 240] on span "Assign" at bounding box center [1101, 238] width 31 height 12
click at [1078, 240] on input "Assign" at bounding box center [1073, 238] width 8 height 8
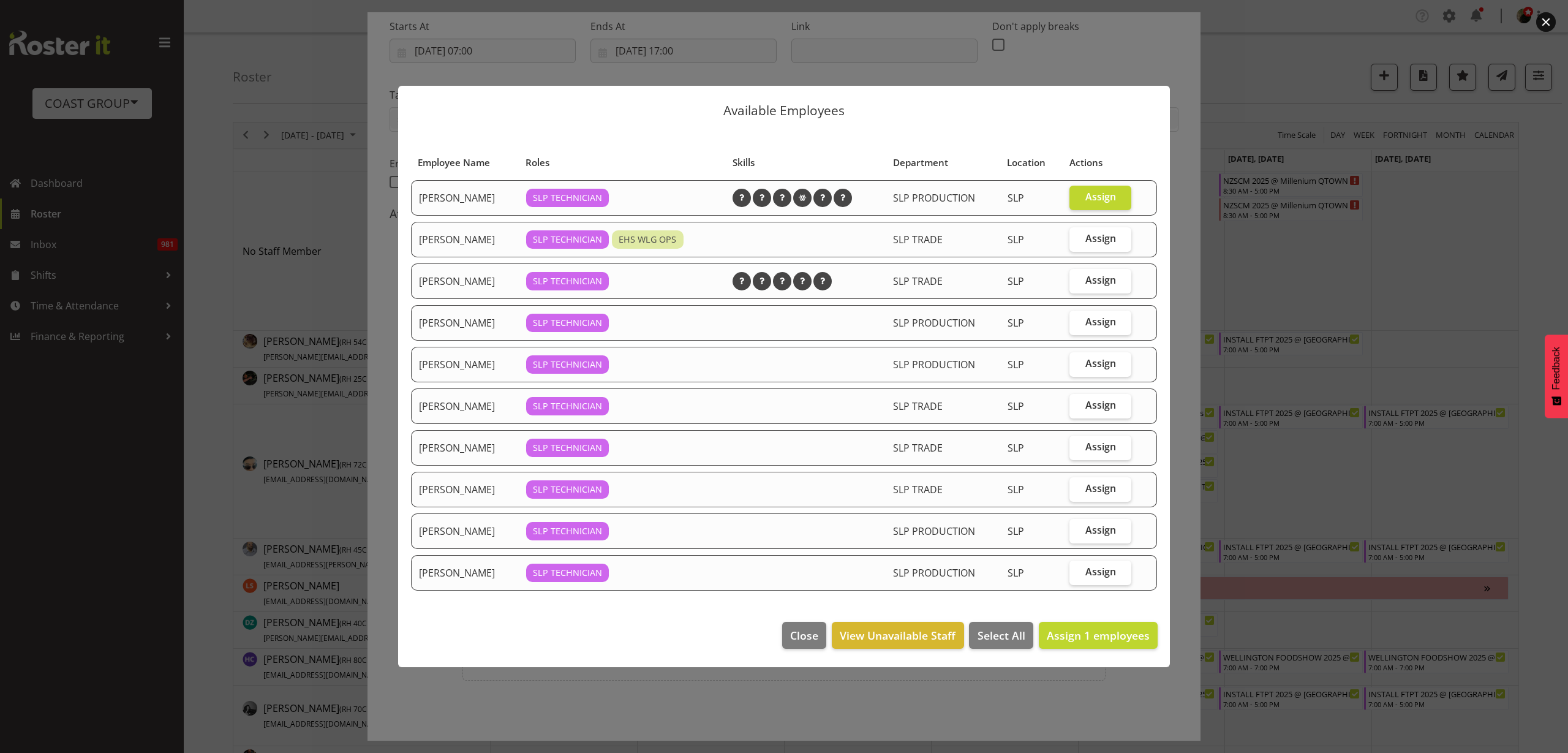
checkbox input "true"
click at [1095, 444] on span "Assign" at bounding box center [1101, 446] width 31 height 12
click at [1078, 444] on input "Assign" at bounding box center [1073, 447] width 8 height 8
checkbox input "true"
click at [1106, 531] on span "Assign" at bounding box center [1101, 529] width 31 height 12
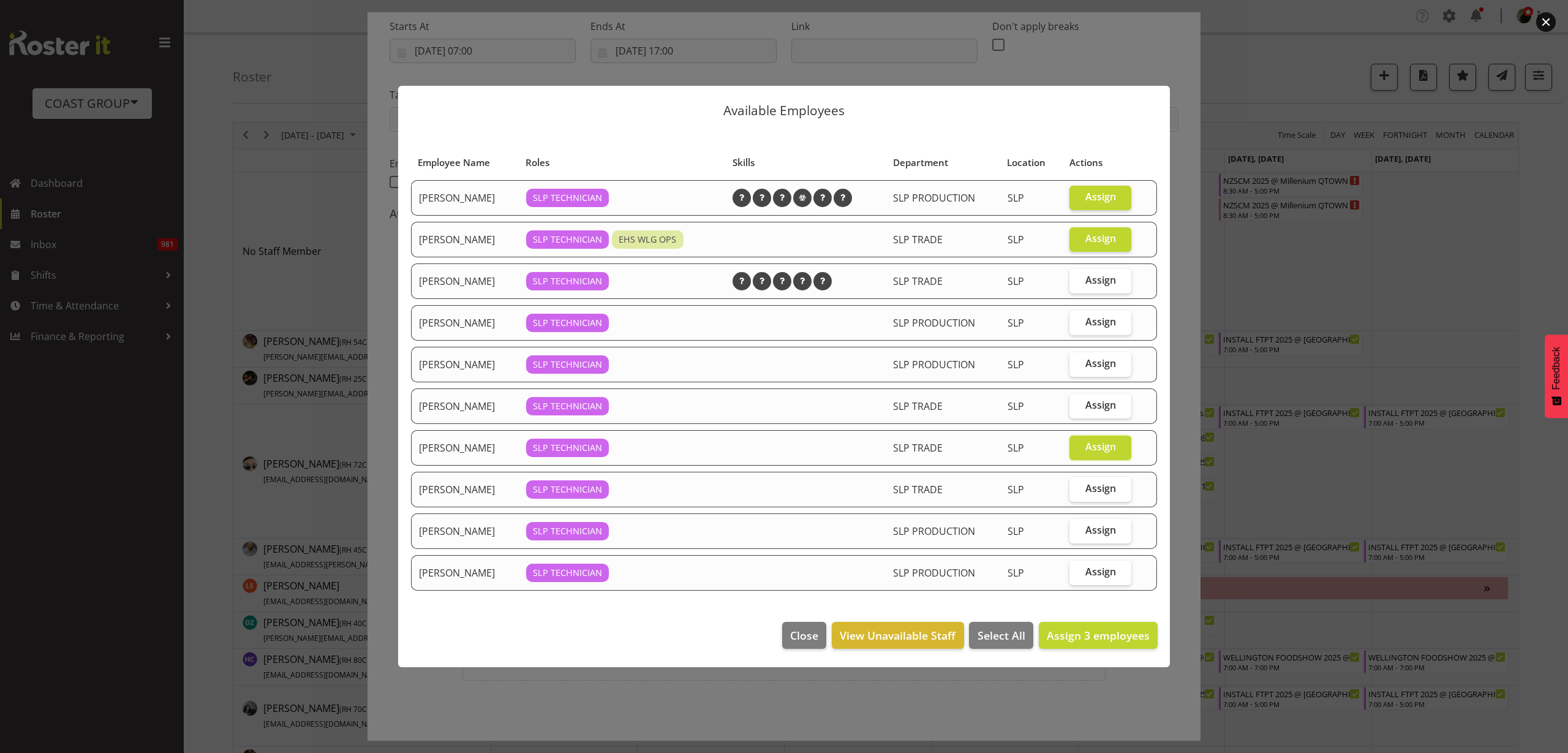
click at [1078, 531] on input "Assign" at bounding box center [1073, 530] width 8 height 8
checkbox input "true"
click at [1096, 578] on span "Assign" at bounding box center [1101, 571] width 31 height 12
click at [1078, 576] on input "Assign" at bounding box center [1073, 571] width 8 height 8
checkbox input "true"
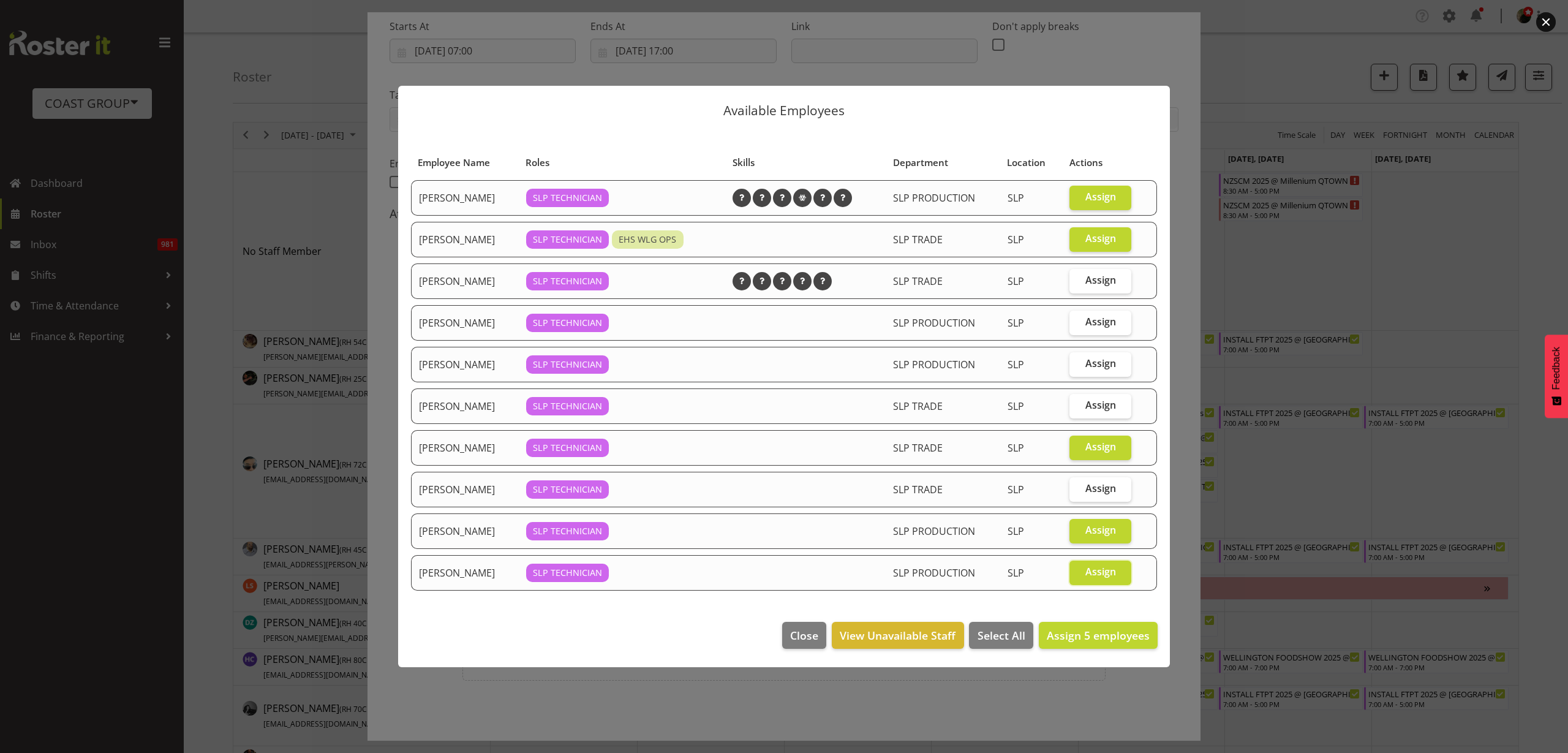
click at [1099, 281] on span "Assign" at bounding box center [1101, 279] width 31 height 12
click at [1078, 281] on input "Assign" at bounding box center [1073, 280] width 8 height 8
checkbox input "true"
click at [1088, 635] on span "Assign 6 employees" at bounding box center [1098, 635] width 103 height 15
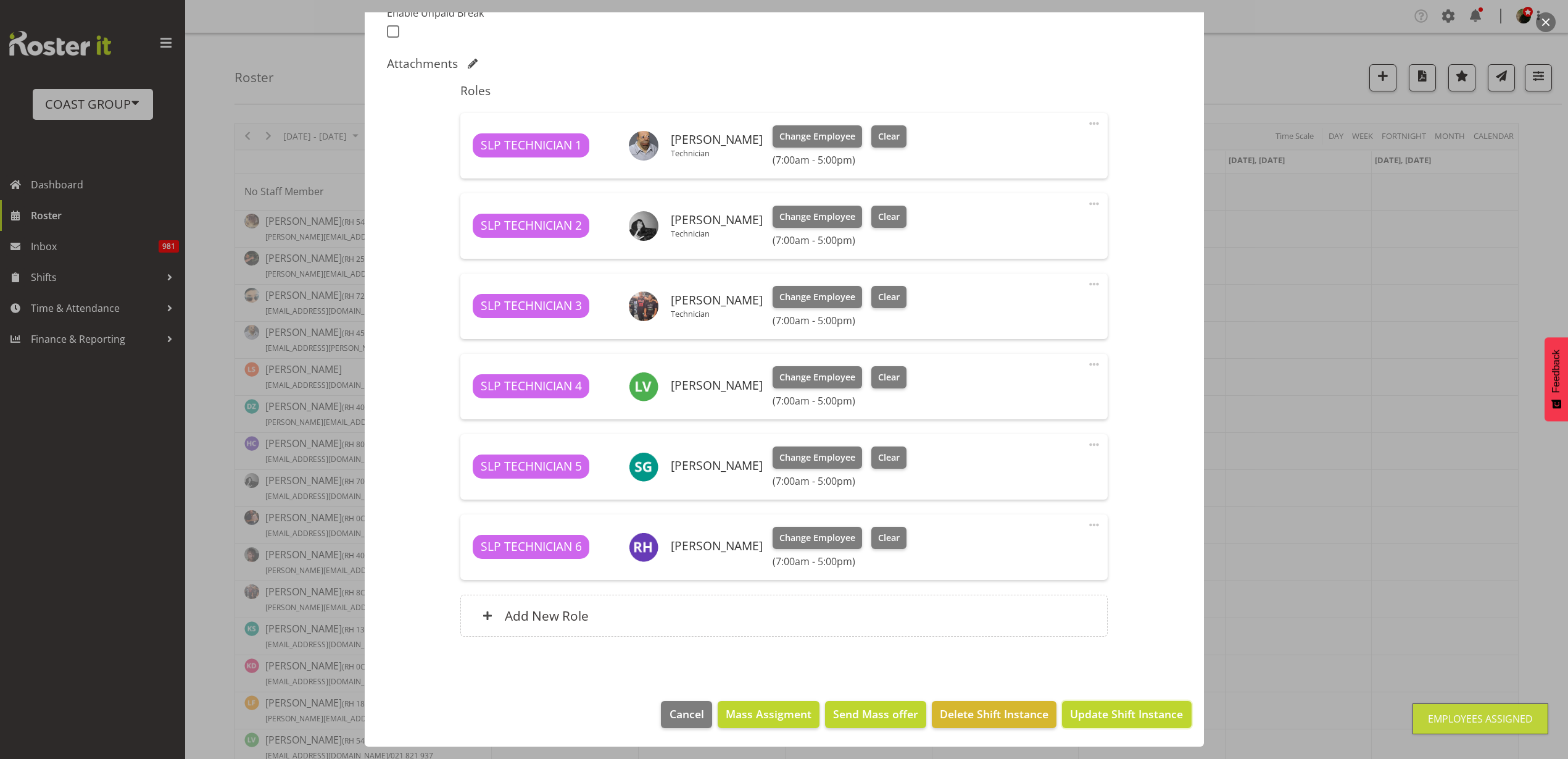
click at [1104, 713] on span "Update Shift Instance" at bounding box center [1127, 713] width 113 height 16
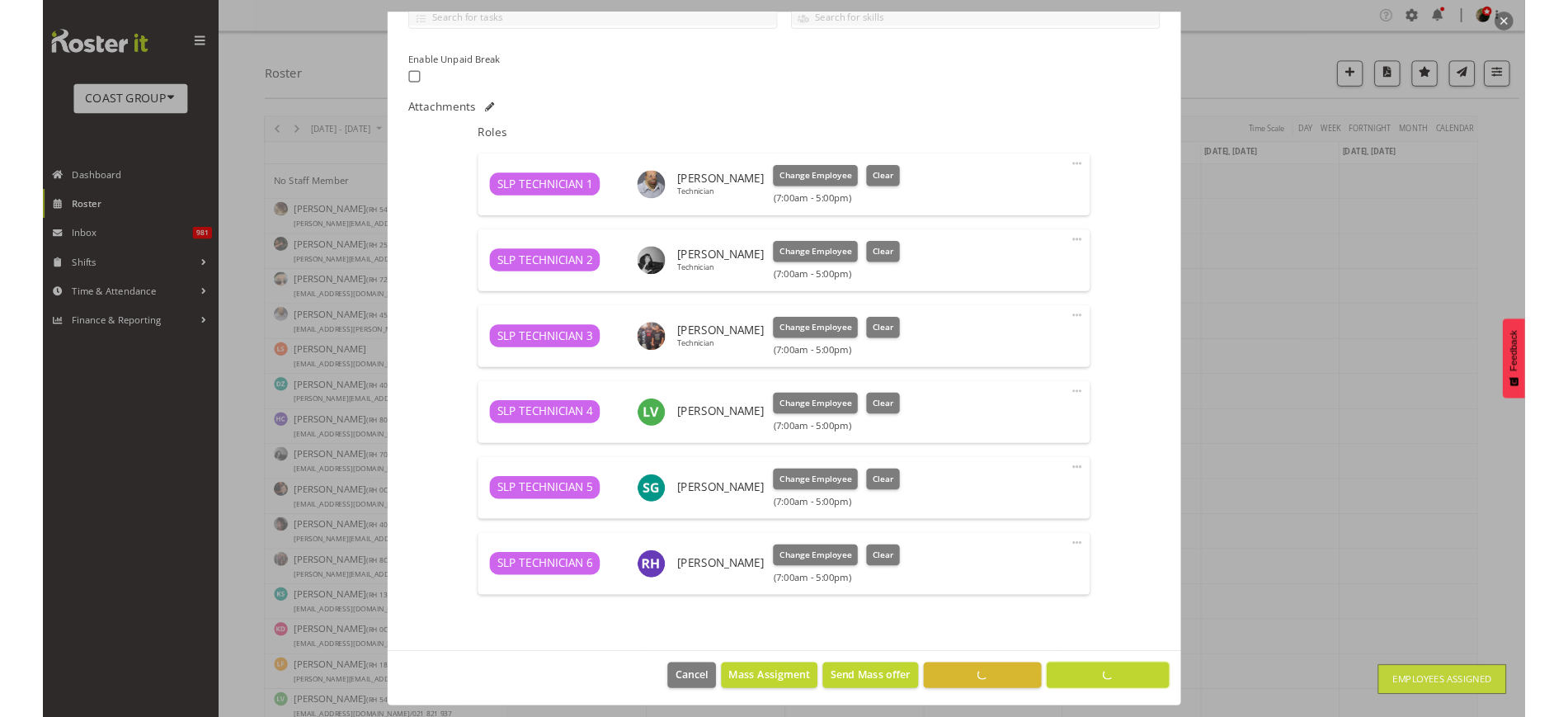
scroll to position [400, 0]
